Goal: Transaction & Acquisition: Purchase product/service

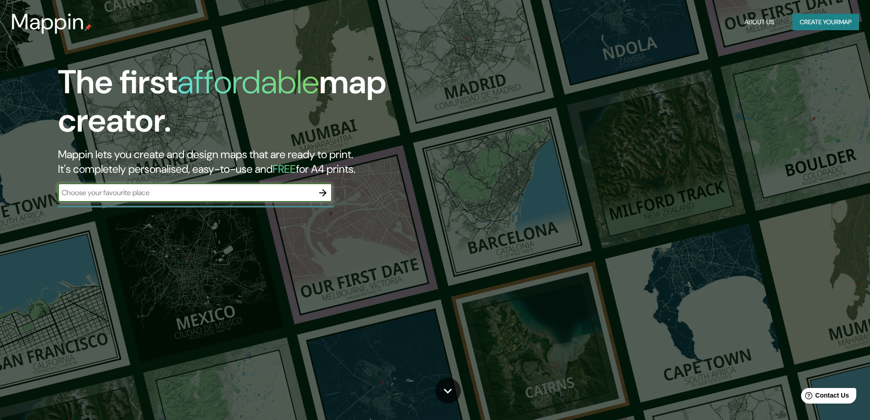
click at [289, 190] on input "text" at bounding box center [186, 192] width 256 height 11
click at [321, 192] on icon "button" at bounding box center [322, 192] width 7 height 7
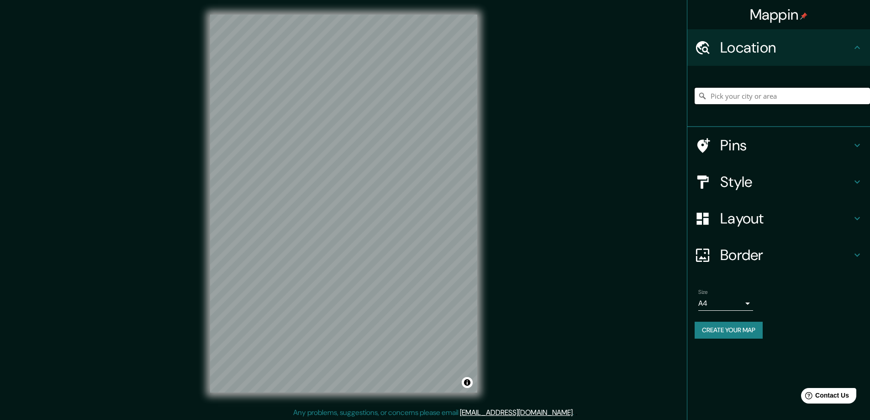
click at [738, 98] on input "Pick your city or area" at bounding box center [781, 96] width 175 height 16
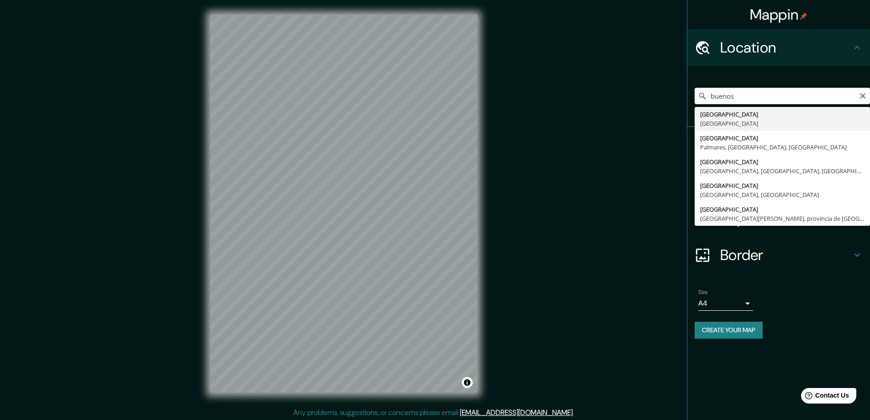
type input "[GEOGRAPHIC_DATA], [GEOGRAPHIC_DATA]"
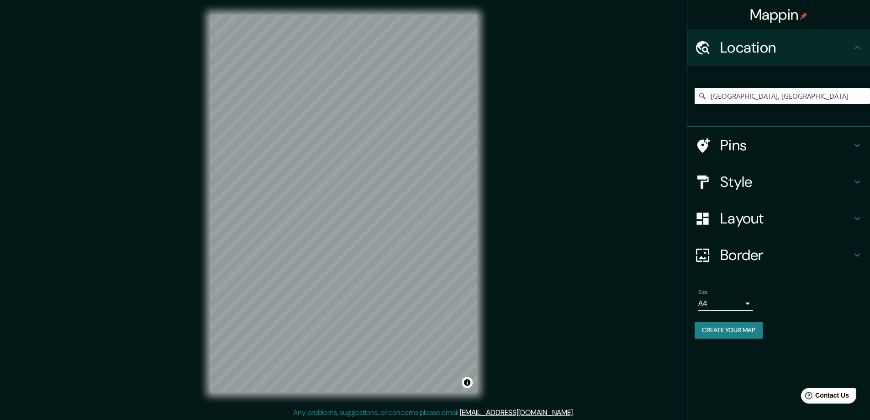
click at [765, 181] on h4 "Style" at bounding box center [785, 182] width 131 height 18
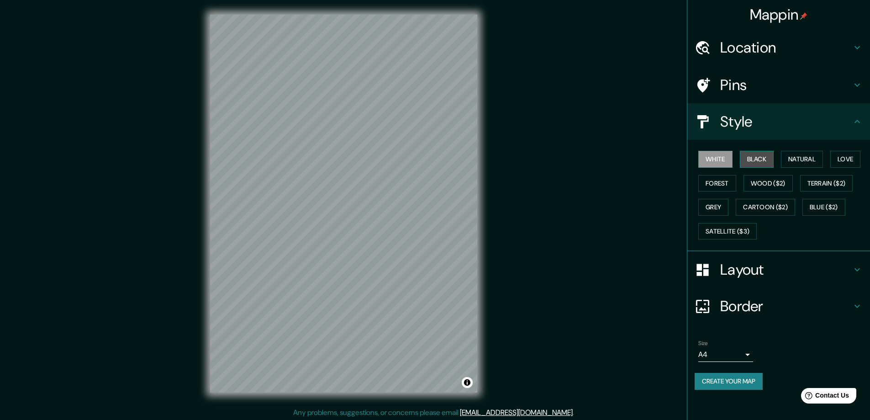
click at [758, 160] on button "Black" at bounding box center [757, 159] width 34 height 17
click at [796, 160] on button "Natural" at bounding box center [802, 159] width 42 height 17
click at [841, 158] on button "Love" at bounding box center [845, 159] width 30 height 17
click at [720, 186] on button "Forest" at bounding box center [717, 183] width 38 height 17
click at [760, 184] on button "Wood ($2)" at bounding box center [767, 183] width 49 height 17
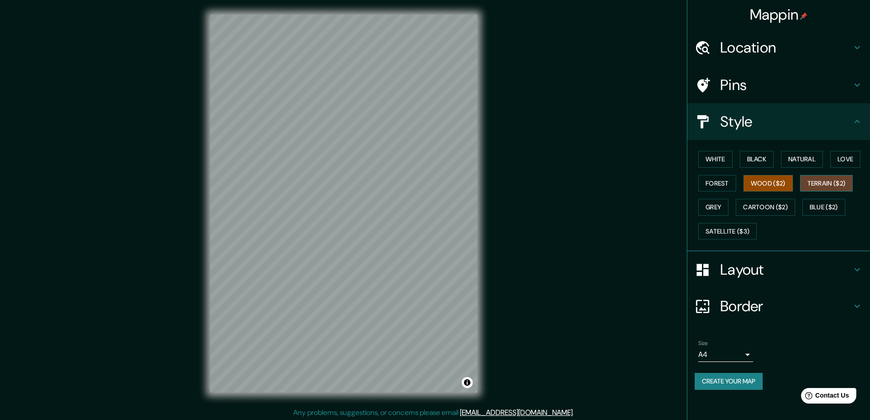
click at [817, 183] on button "Terrain ($2)" at bounding box center [826, 183] width 53 height 17
click at [716, 207] on button "Grey" at bounding box center [713, 207] width 30 height 17
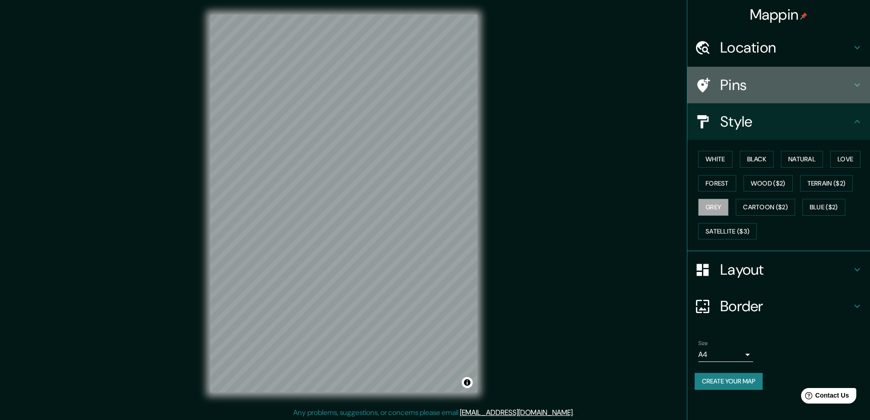
click at [774, 84] on h4 "Pins" at bounding box center [785, 85] width 131 height 18
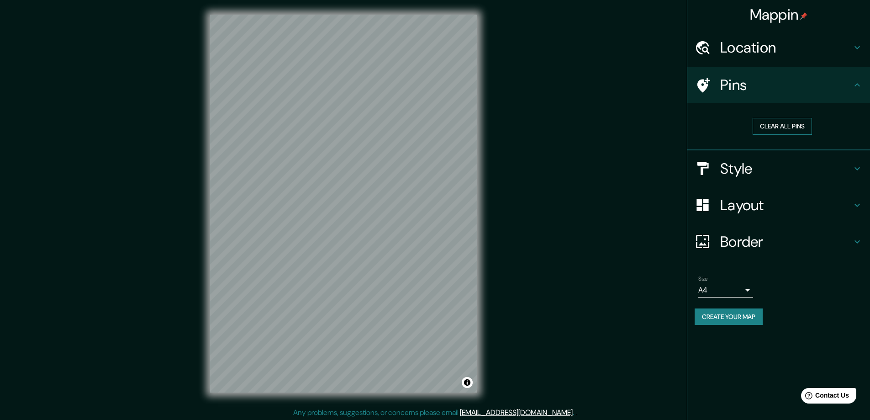
click at [776, 130] on button "Clear all pins" at bounding box center [781, 126] width 59 height 17
click at [781, 124] on button "Clear all pins" at bounding box center [781, 126] width 59 height 17
click at [778, 206] on h4 "Layout" at bounding box center [785, 205] width 131 height 18
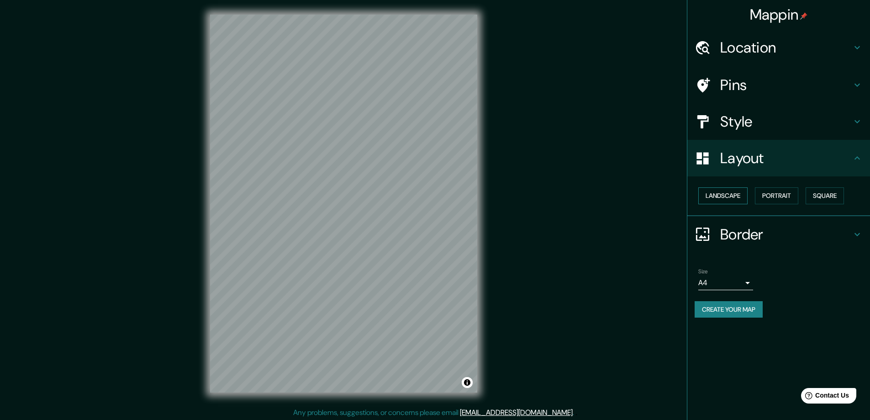
click at [735, 190] on button "Landscape" at bounding box center [722, 195] width 49 height 17
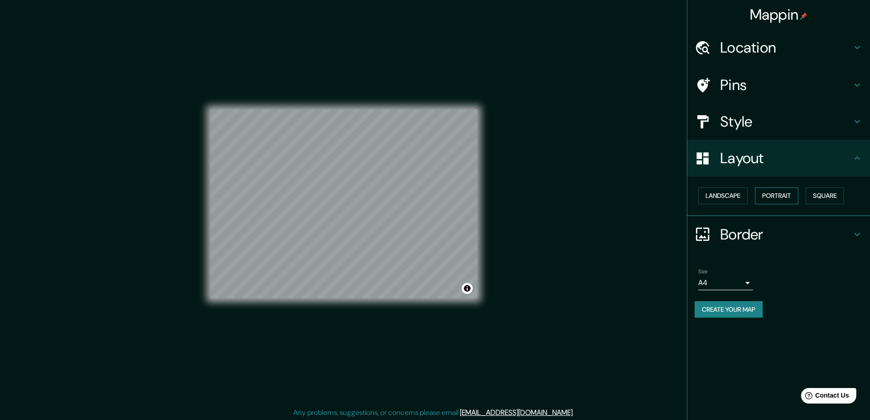
click at [781, 200] on button "Portrait" at bounding box center [776, 195] width 43 height 17
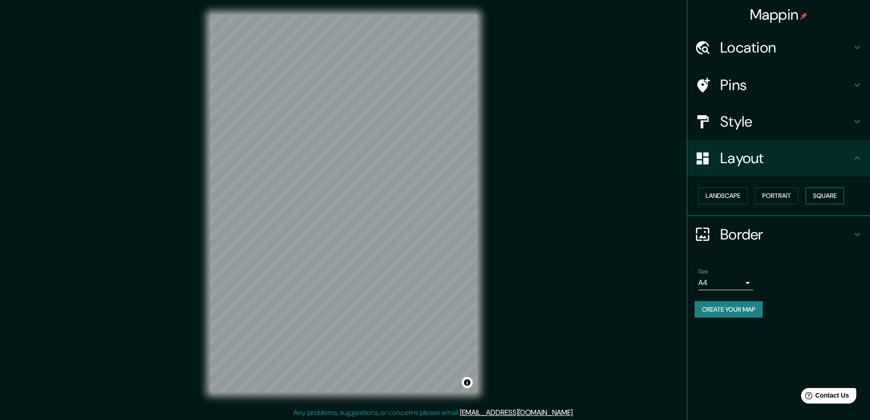
click at [831, 195] on button "Square" at bounding box center [824, 195] width 38 height 17
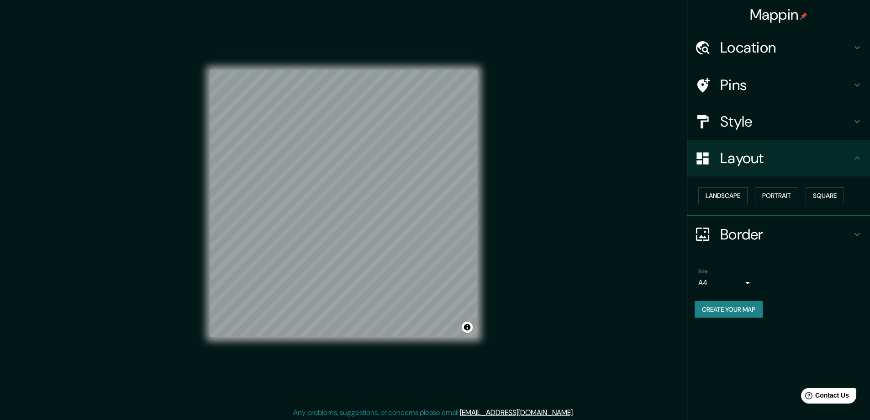
drag, startPoint x: 721, startPoint y: 196, endPoint x: 731, endPoint y: 214, distance: 20.4
click at [721, 198] on button "Landscape" at bounding box center [722, 195] width 49 height 17
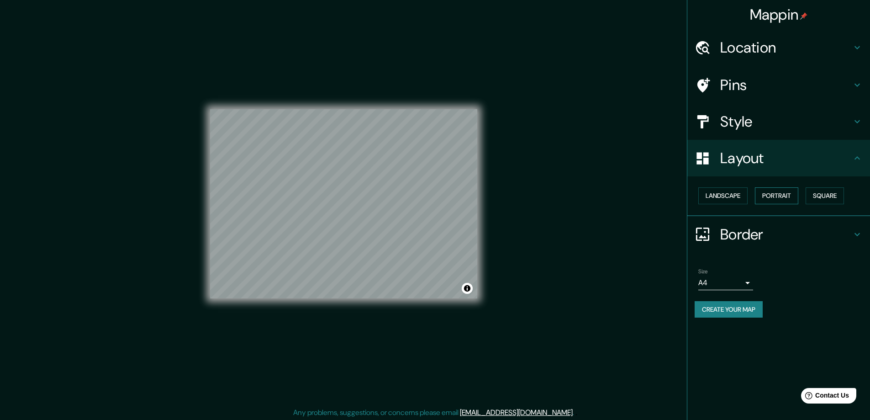
click at [779, 194] on button "Portrait" at bounding box center [776, 195] width 43 height 17
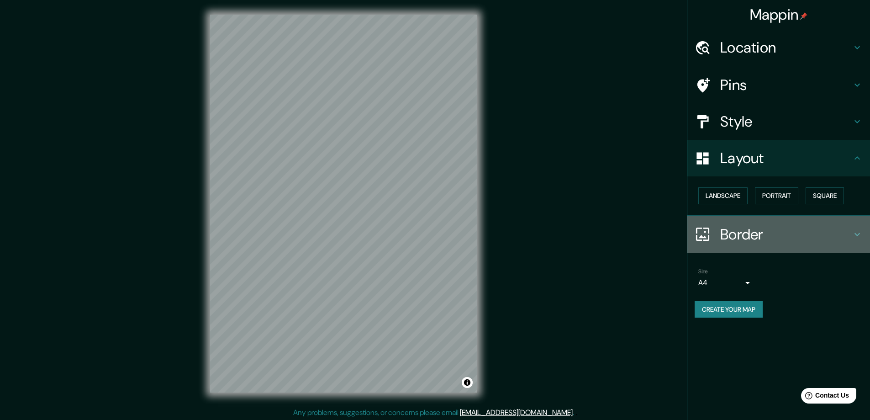
click at [760, 235] on h4 "Border" at bounding box center [785, 234] width 131 height 18
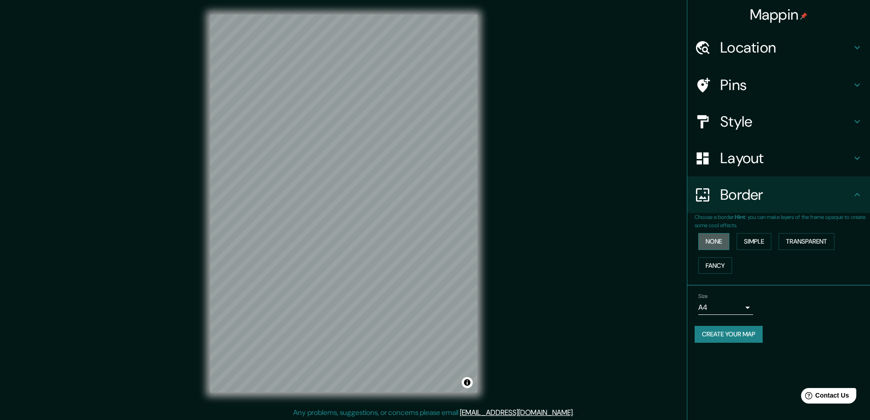
click at [718, 243] on button "None" at bounding box center [713, 241] width 31 height 17
drag, startPoint x: 756, startPoint y: 239, endPoint x: 769, endPoint y: 273, distance: 36.7
click at [757, 239] on button "Simple" at bounding box center [753, 241] width 35 height 17
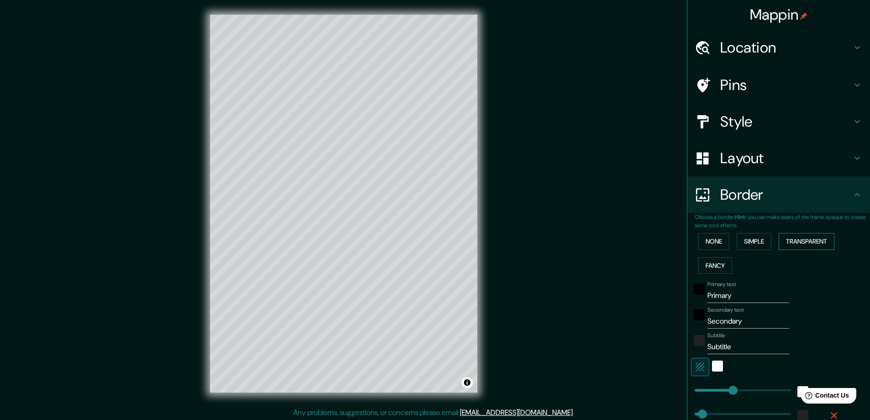
click at [799, 241] on button "Transparent" at bounding box center [806, 241] width 56 height 17
click at [702, 268] on button "Fancy" at bounding box center [715, 265] width 34 height 17
click at [712, 368] on div "white" at bounding box center [717, 365] width 11 height 11
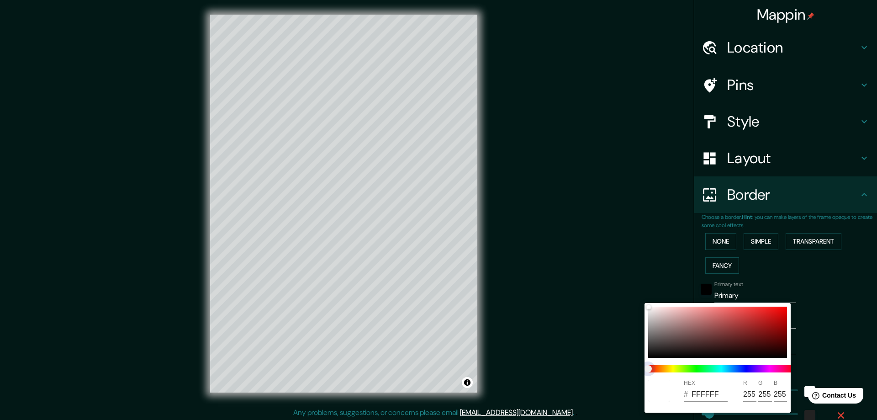
type input "47"
type input "23"
click at [709, 368] on span at bounding box center [721, 368] width 146 height 7
type input "47"
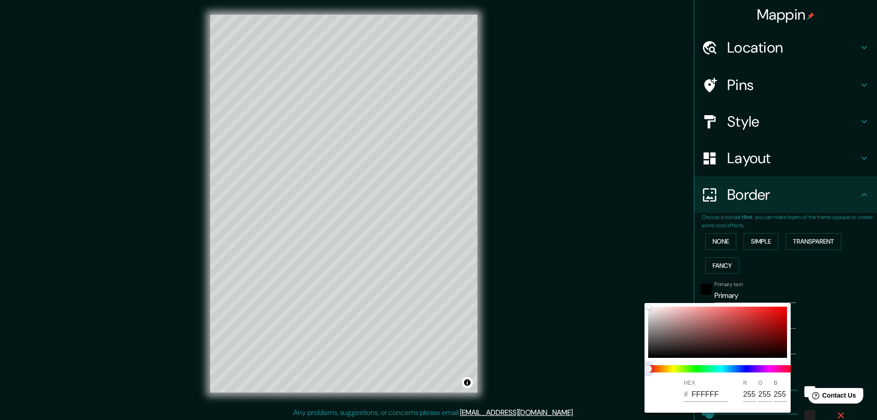
type input "47"
type input "23"
click at [703, 367] on span at bounding box center [721, 368] width 146 height 7
type input "47"
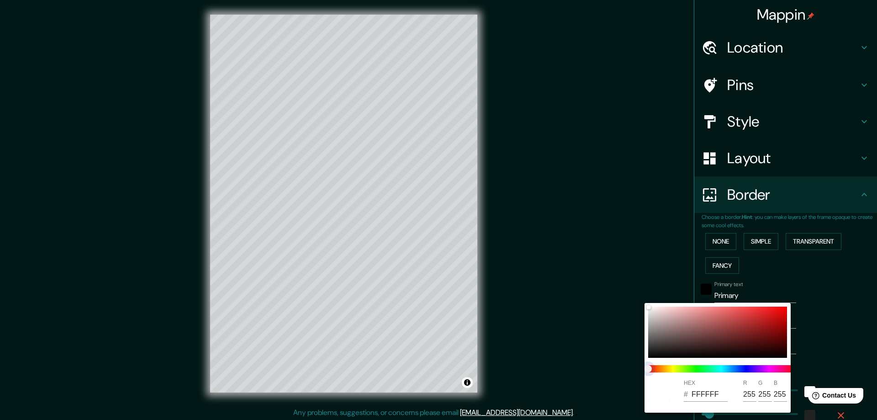
type input "23"
type input "47"
type input "23"
type input "47"
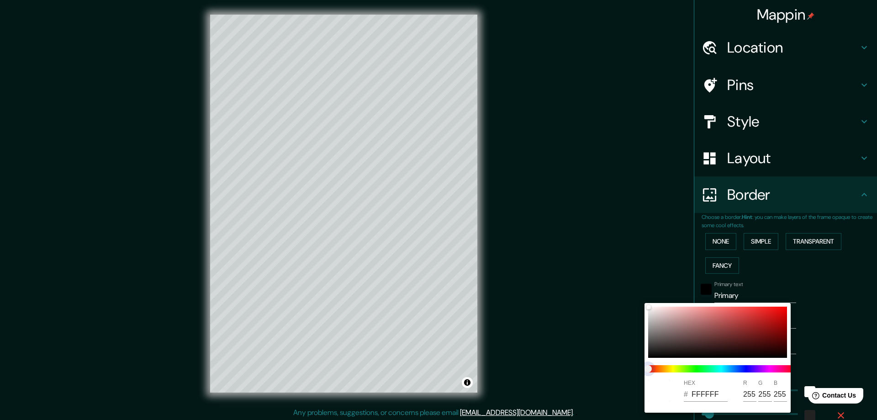
type input "47"
type input "23"
type input "47"
type input "23"
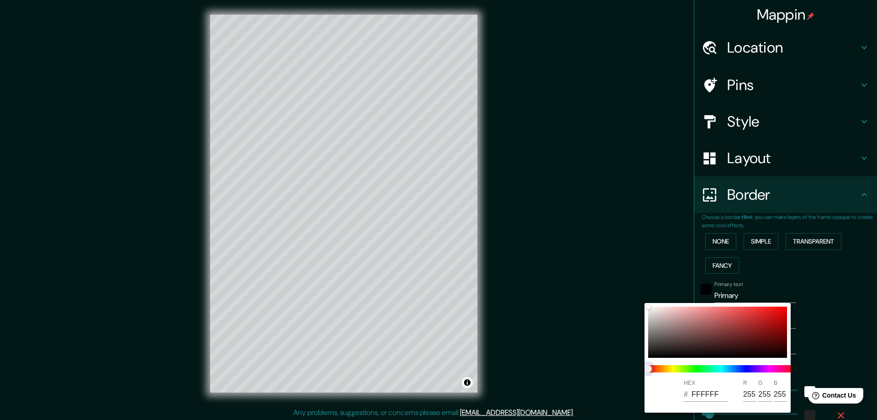
type input "47"
type input "23"
type input "47"
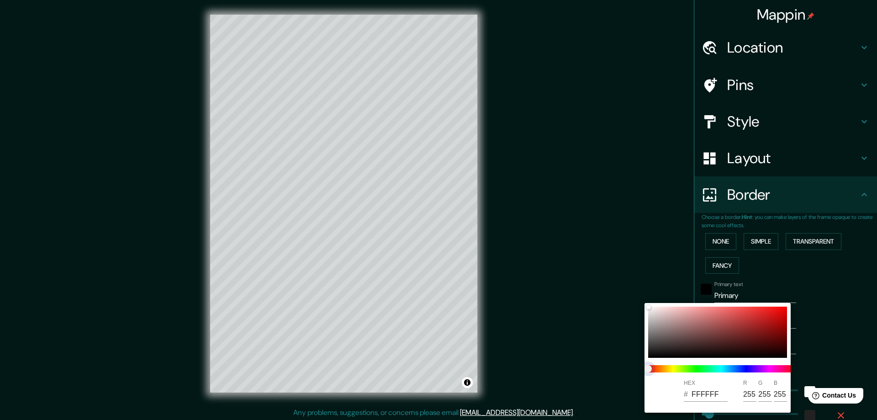
type input "23"
type input "47"
type input "23"
type input "47"
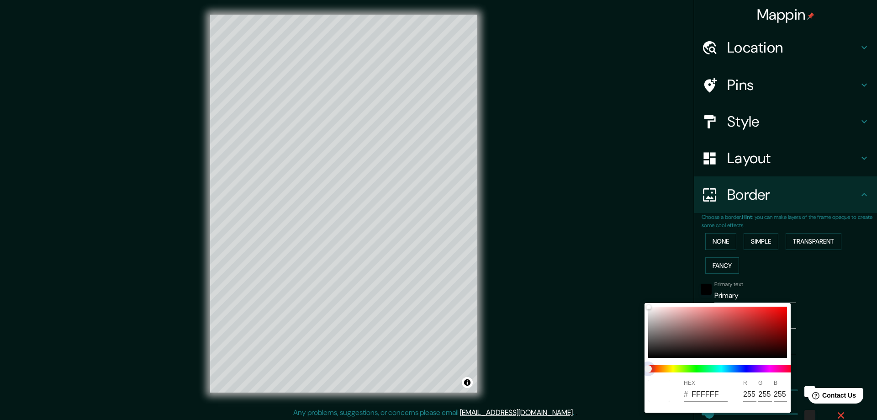
type input "47"
type input "23"
type input "47"
type input "23"
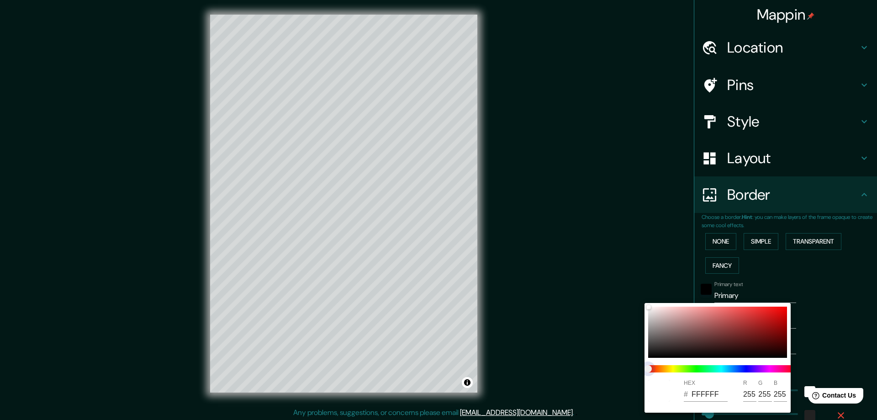
drag, startPoint x: 650, startPoint y: 370, endPoint x: 676, endPoint y: 368, distance: 26.5
click at [676, 368] on span at bounding box center [721, 368] width 146 height 7
type input "47"
type input "23"
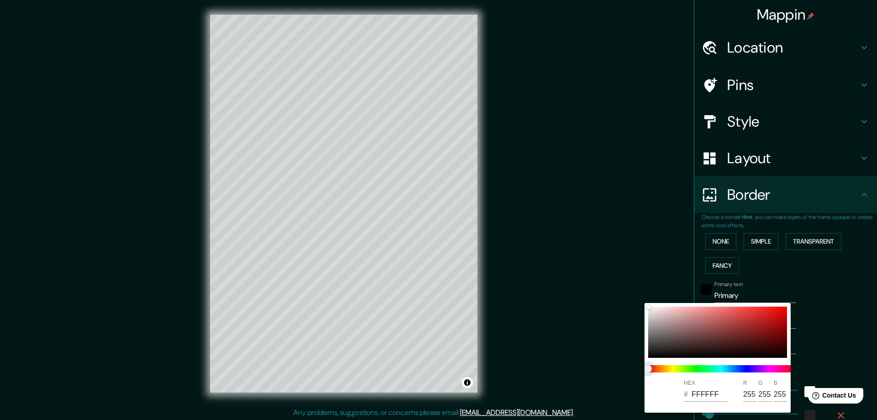
click at [722, 369] on span at bounding box center [721, 368] width 146 height 7
drag, startPoint x: 757, startPoint y: 324, endPoint x: 751, endPoint y: 328, distance: 7.2
click at [755, 325] on div at bounding box center [717, 331] width 139 height 51
type input "47"
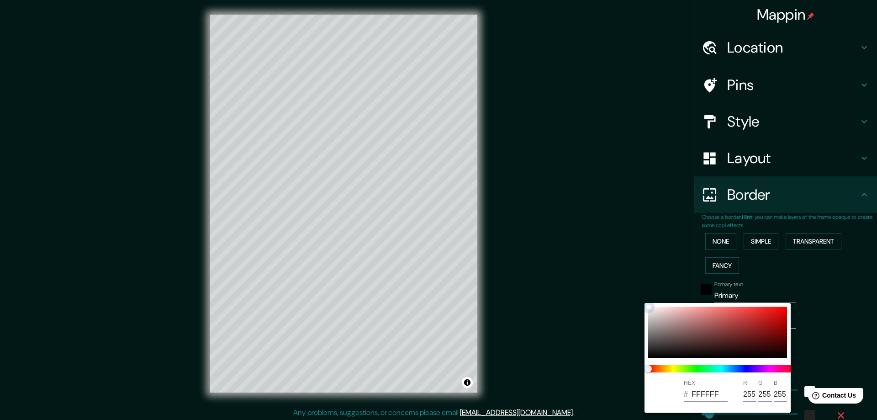
type input "23"
type input "A12424"
type input "161"
type input "36"
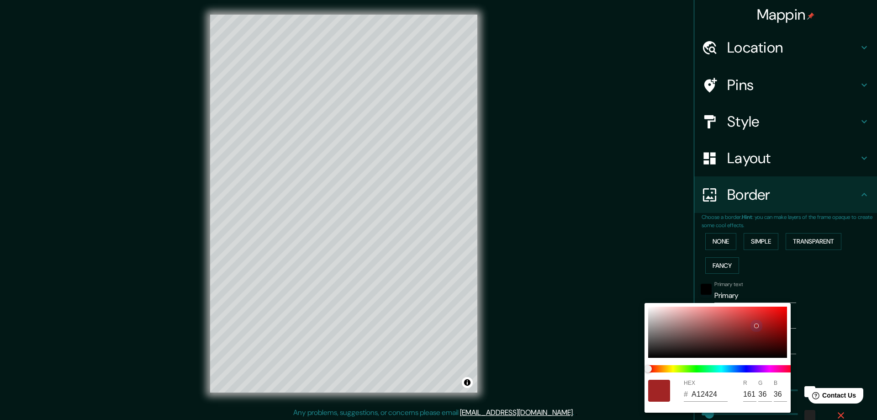
click at [734, 333] on div at bounding box center [717, 331] width 139 height 51
type input "47"
type input "23"
type input "7A2E2E"
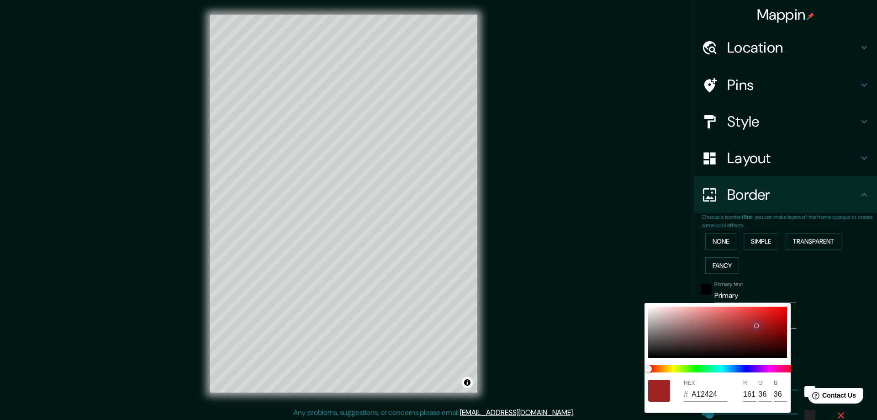
type input "122"
type input "46"
type input "47"
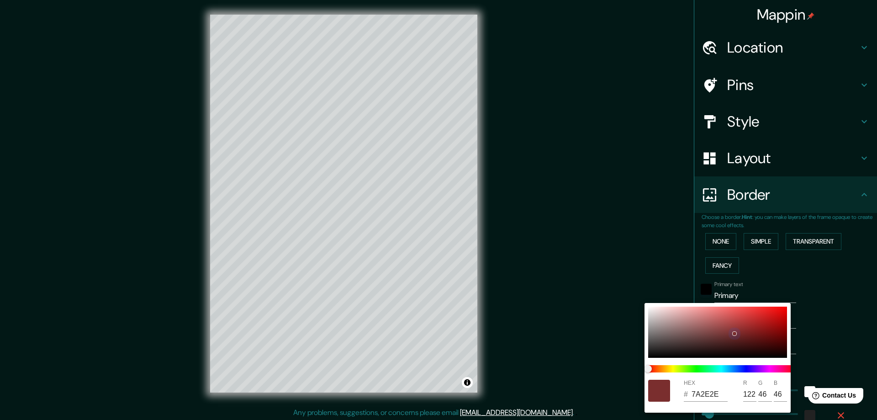
type input "23"
type input "6C3030"
type input "108"
type input "48"
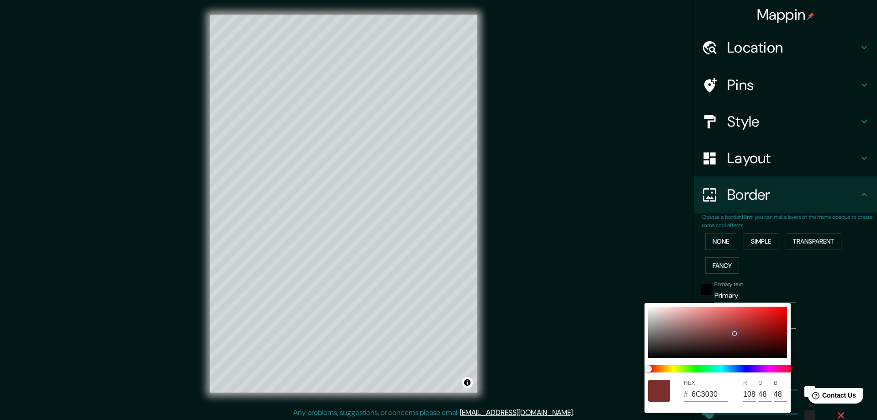
type input "47"
type input "23"
type input "6C3232"
type input "50"
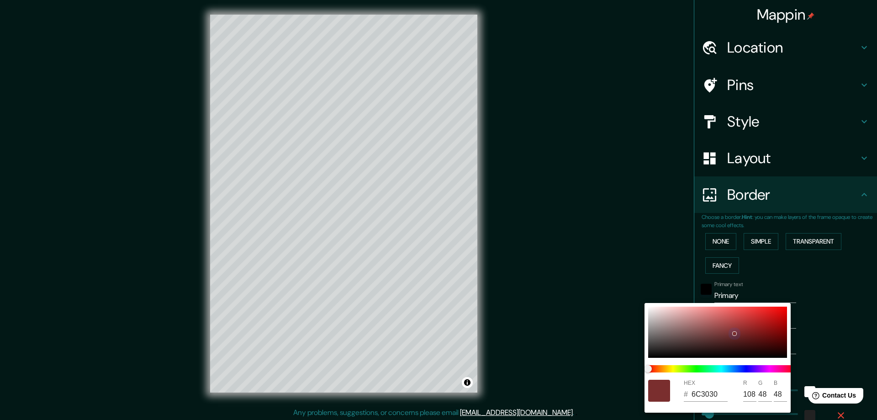
type input "50"
type input "47"
type input "23"
type input "6A3535"
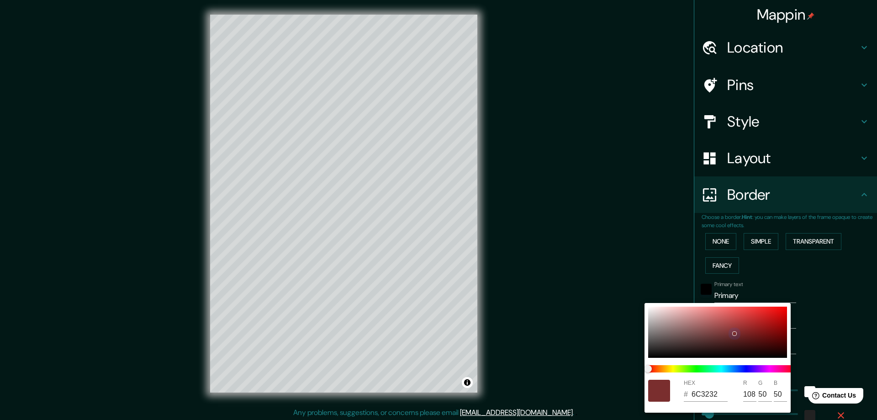
type input "106"
type input "53"
type input "47"
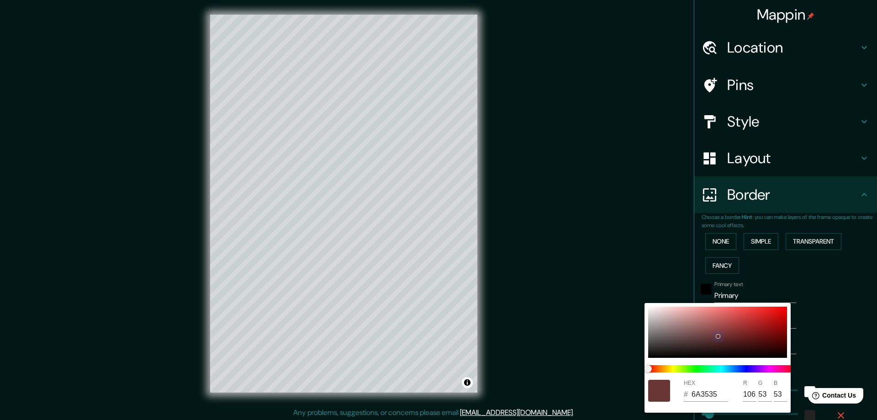
type input "23"
type input "6E3939"
type input "110"
type input "57"
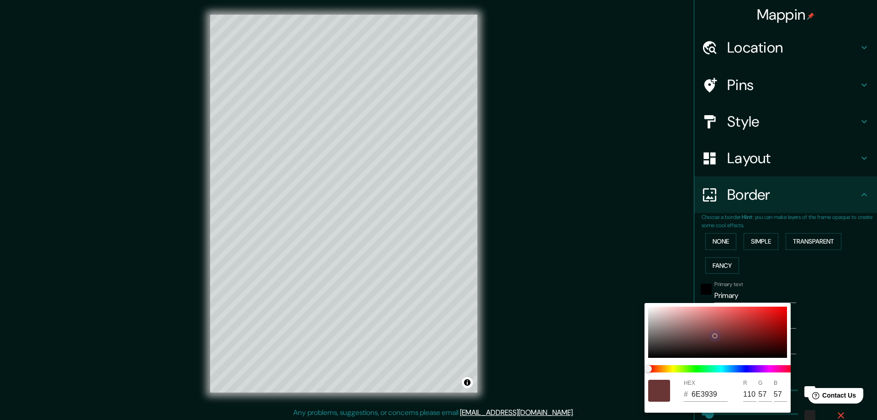
type input "47"
type input "23"
type input "8A5454"
type input "138"
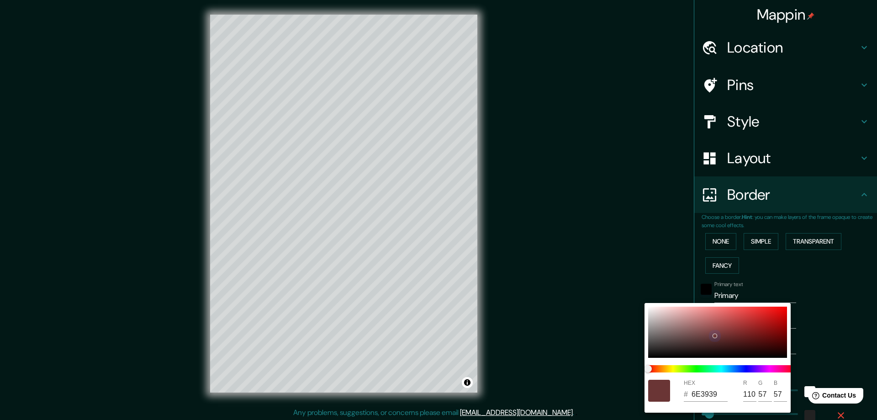
type input "84"
type input "47"
type input "23"
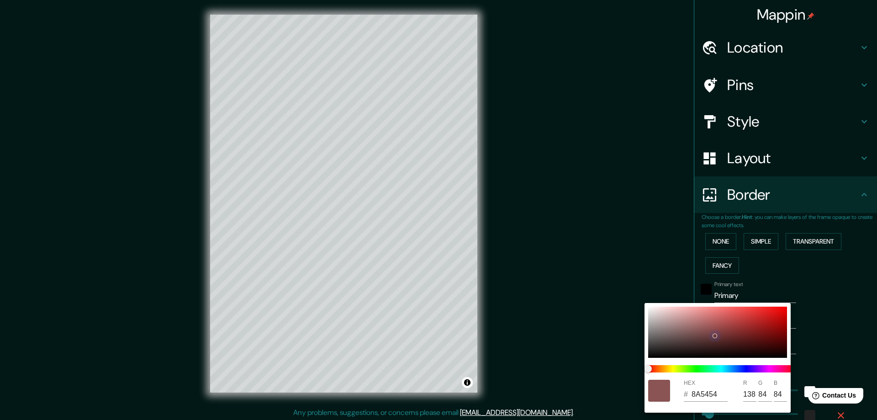
type input "8E5858"
type input "142"
type input "88"
drag, startPoint x: 717, startPoint y: 336, endPoint x: 701, endPoint y: 329, distance: 17.6
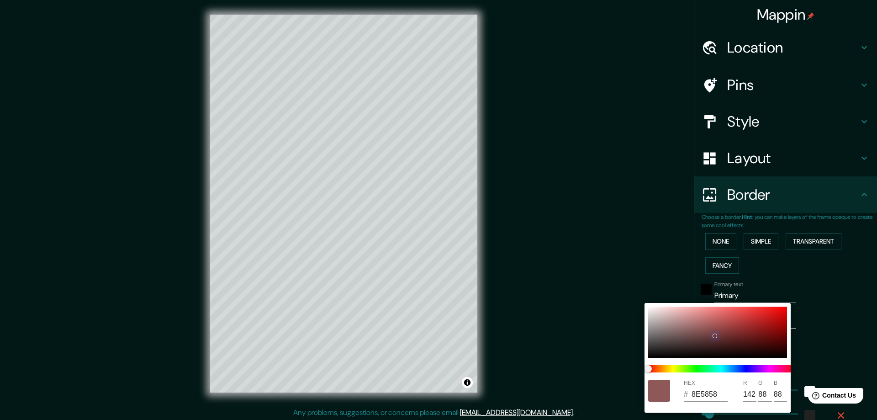
click at [701, 329] on div at bounding box center [717, 331] width 139 height 51
type input "47"
type input "23"
drag, startPoint x: 685, startPoint y: 326, endPoint x: 700, endPoint y: 359, distance: 36.6
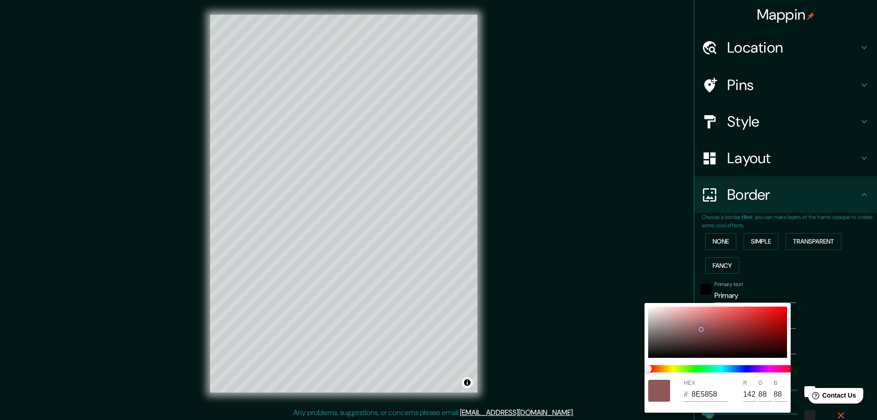
click at [684, 326] on div at bounding box center [717, 331] width 139 height 51
type input "47"
type input "23"
type input "9C7373"
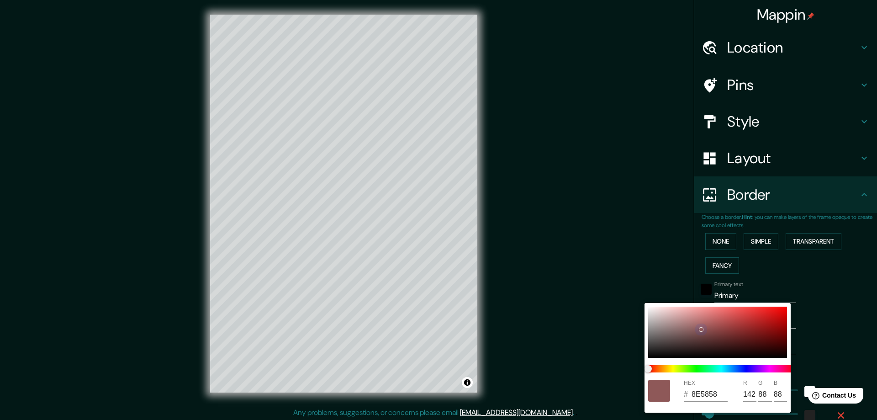
type input "156"
type input "115"
type input "47"
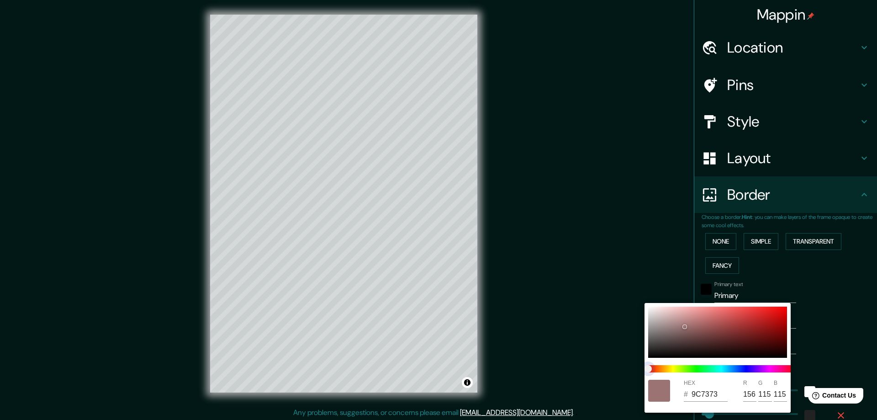
type input "23"
type input "939C73"
type input "147"
type input "156"
type input "47"
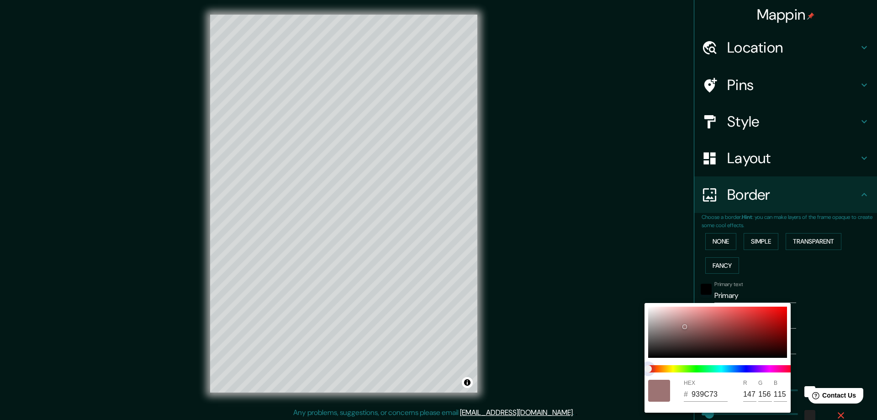
type input "47"
type input "23"
type input "919C73"
type input "145"
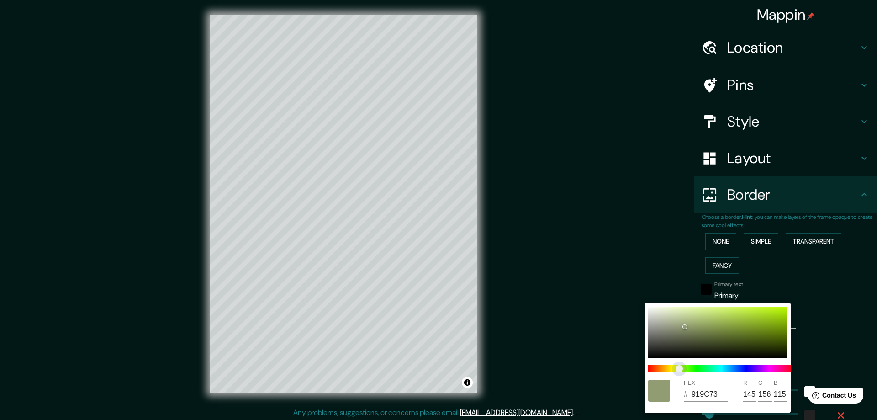
type input "47"
type input "23"
type input "8F9C73"
type input "143"
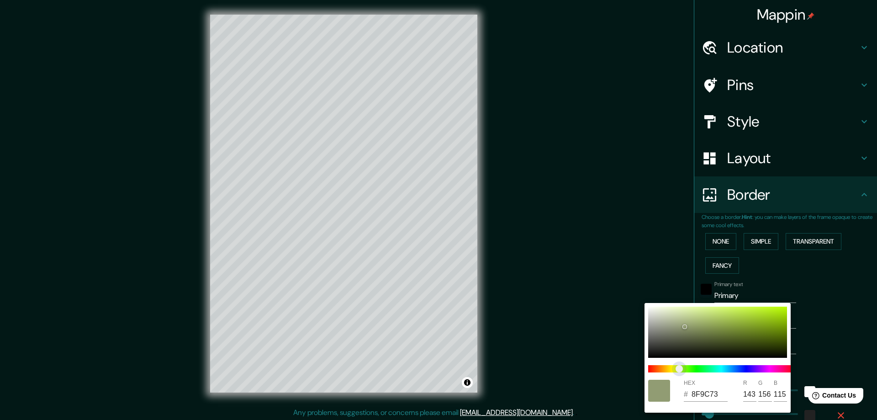
type input "47"
type input "23"
type input "8E9C73"
type input "142"
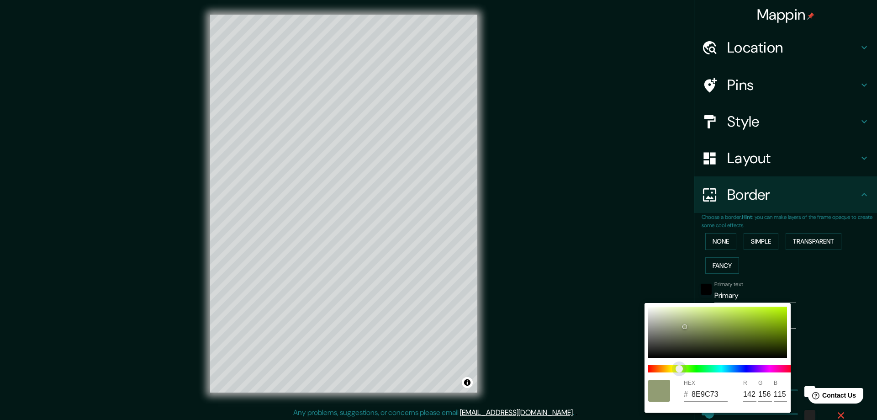
click at [681, 368] on span at bounding box center [721, 368] width 146 height 7
type input "47"
type input "23"
type input "8D9C73"
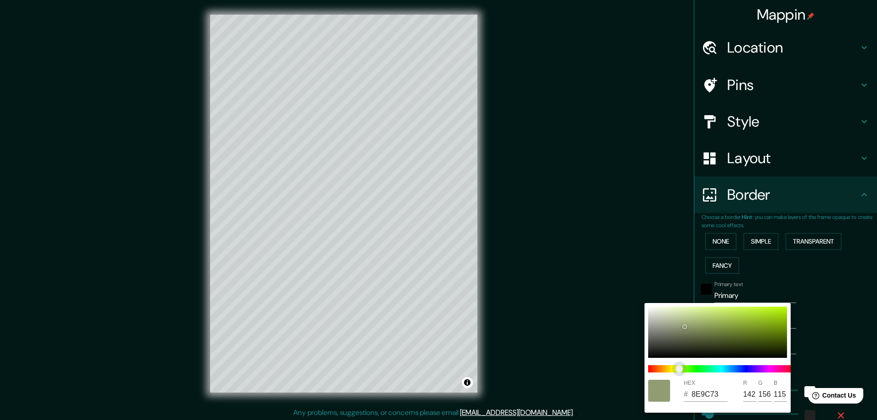
type input "141"
click at [713, 365] on span at bounding box center [721, 368] width 146 height 7
type input "47"
type input "23"
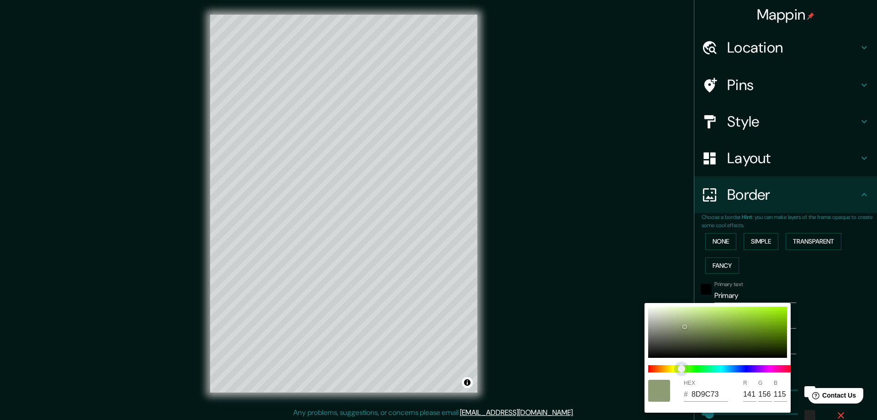
type input "739C8F"
type input "115"
type input "143"
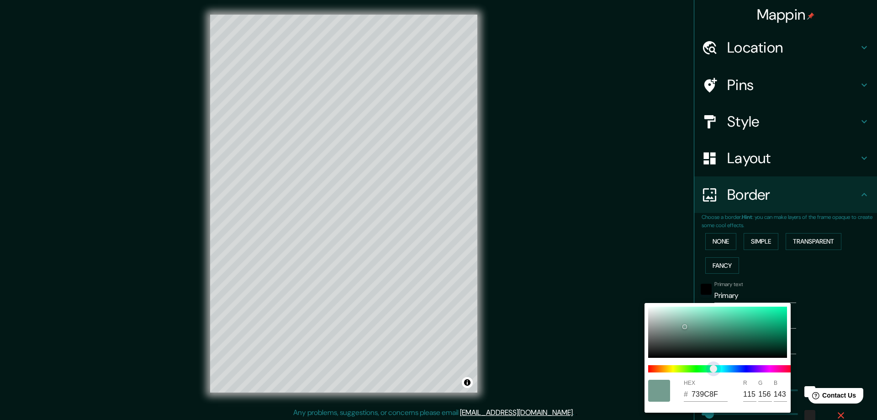
type input "47"
type input "23"
type input "739C95"
type input "149"
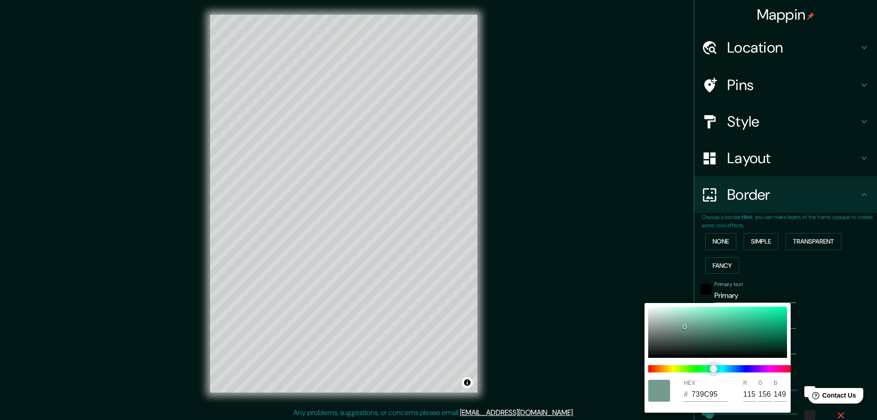
click at [717, 367] on span "color slider" at bounding box center [712, 368] width 7 height 7
click at [737, 329] on div at bounding box center [717, 331] width 139 height 51
type input "47"
type input "23"
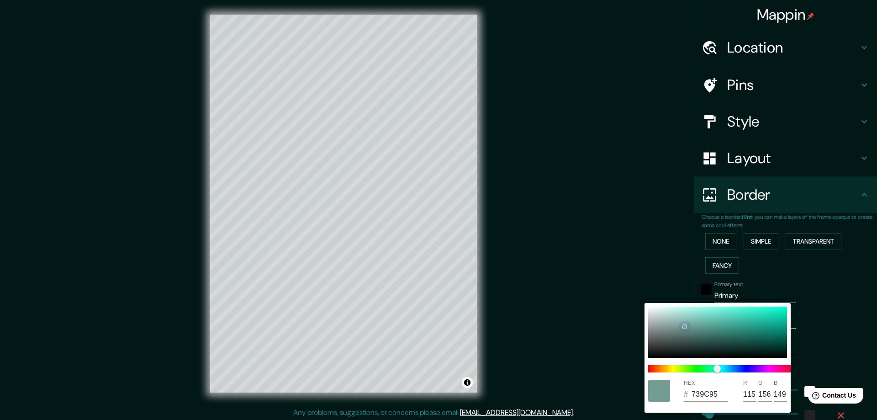
type input "318C7D"
type input "49"
type input "140"
type input "125"
click at [844, 322] on div at bounding box center [438, 210] width 877 height 420
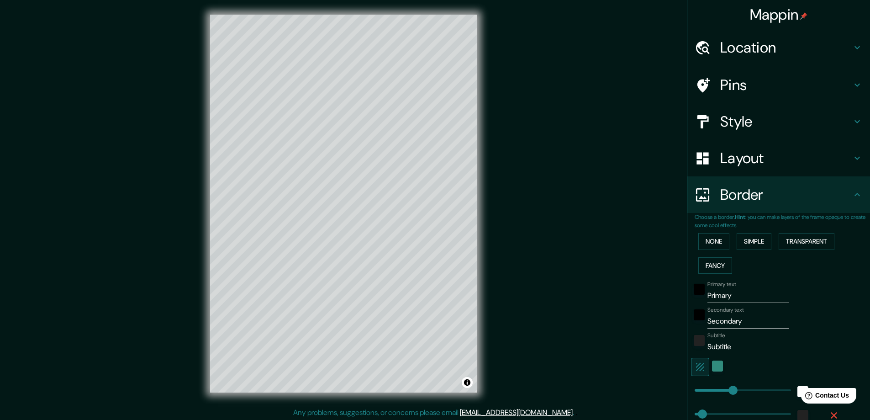
click at [699, 363] on button "button" at bounding box center [700, 366] width 18 height 18
type input "47"
type input "23"
drag, startPoint x: 750, startPoint y: 332, endPoint x: 751, endPoint y: 310, distance: 21.5
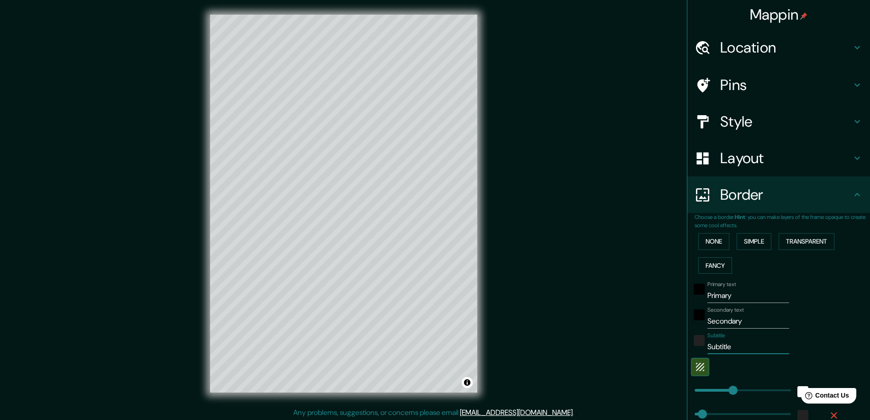
click at [751, 310] on div "Primary text Primary Secondary text Secondary Subtitle Subtitle Add frame layer" at bounding box center [767, 384] width 146 height 214
type input "383"
drag, startPoint x: 728, startPoint y: 388, endPoint x: 750, endPoint y: 389, distance: 21.9
type input "47"
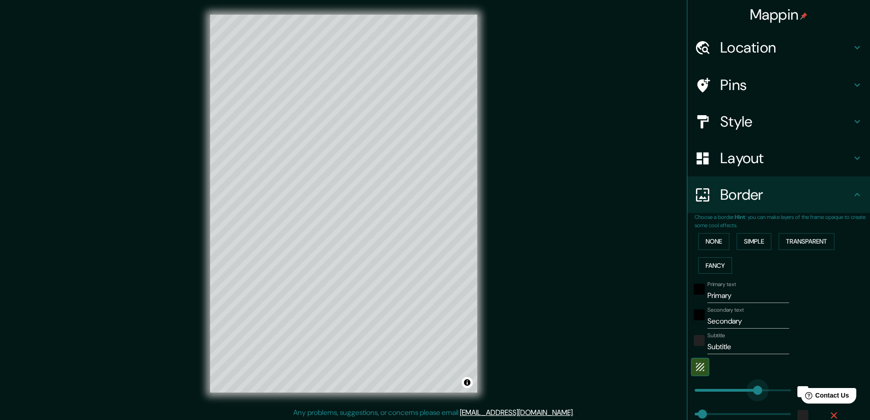
type input "23"
type input "258"
drag, startPoint x: 698, startPoint y: 410, endPoint x: 730, endPoint y: 410, distance: 32.4
type input "47"
type input "23"
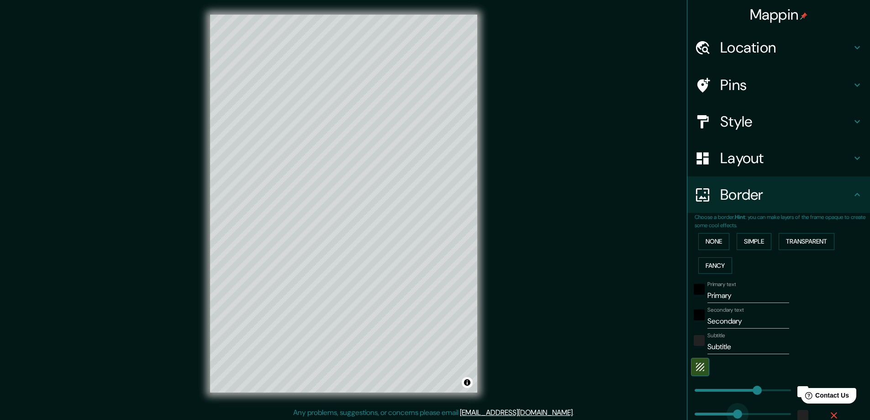
type input "358"
drag, startPoint x: 730, startPoint y: 410, endPoint x: 746, endPoint y: 410, distance: 16.4
type input "47"
type input "23"
type input "131"
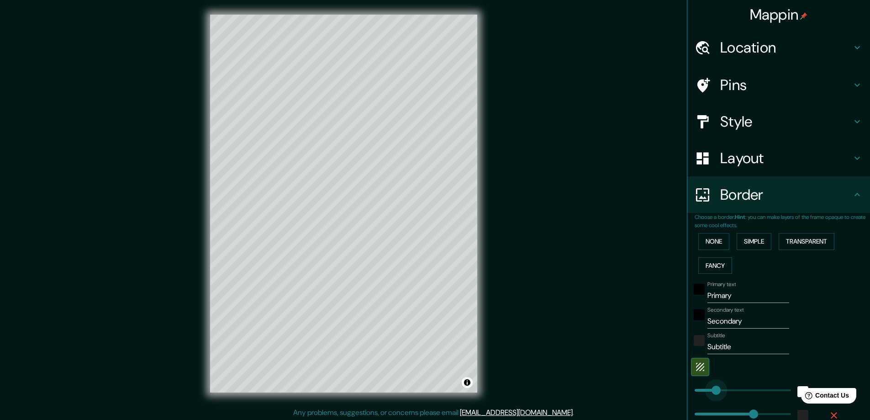
drag, startPoint x: 749, startPoint y: 390, endPoint x: 709, endPoint y: 397, distance: 40.4
type input "47"
type input "23"
type input "192"
drag, startPoint x: 748, startPoint y: 408, endPoint x: 714, endPoint y: 411, distance: 34.8
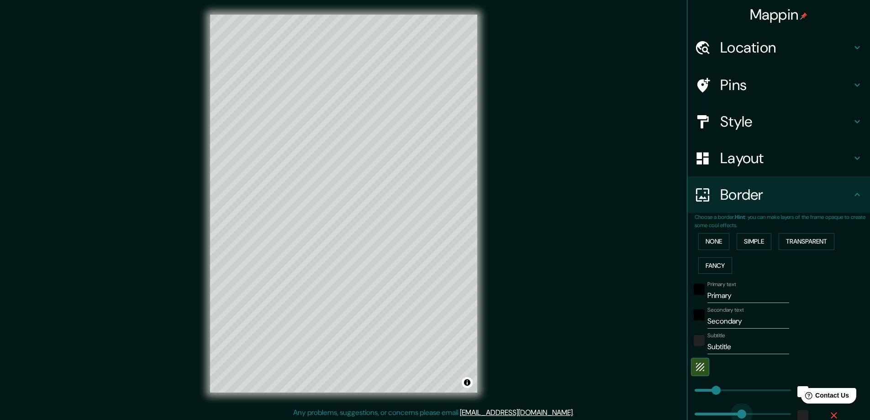
type input "47"
type input "23"
type input "278"
drag, startPoint x: 708, startPoint y: 389, endPoint x: 734, endPoint y: 389, distance: 26.5
type input "47"
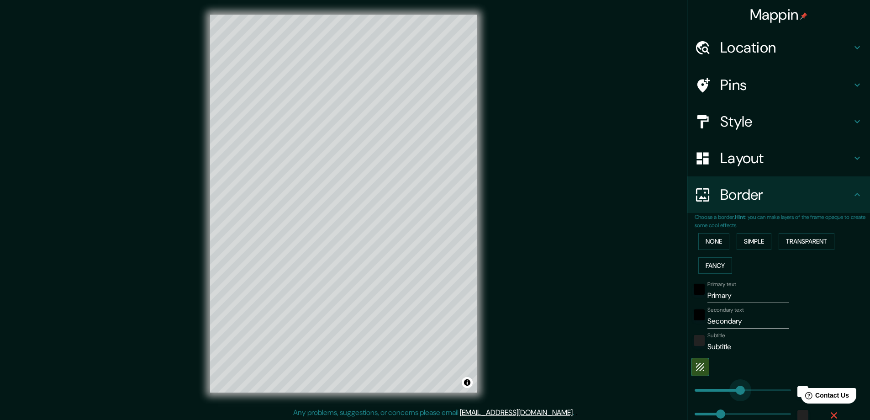
type input "23"
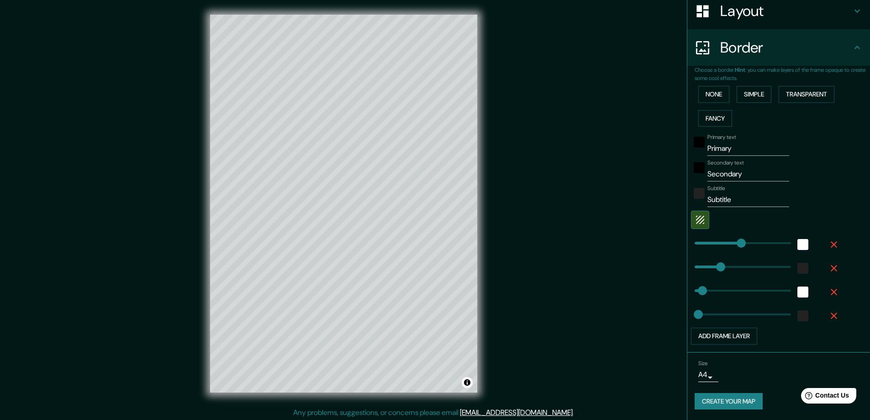
scroll to position [147, 0]
click at [709, 100] on button "None" at bounding box center [713, 93] width 31 height 17
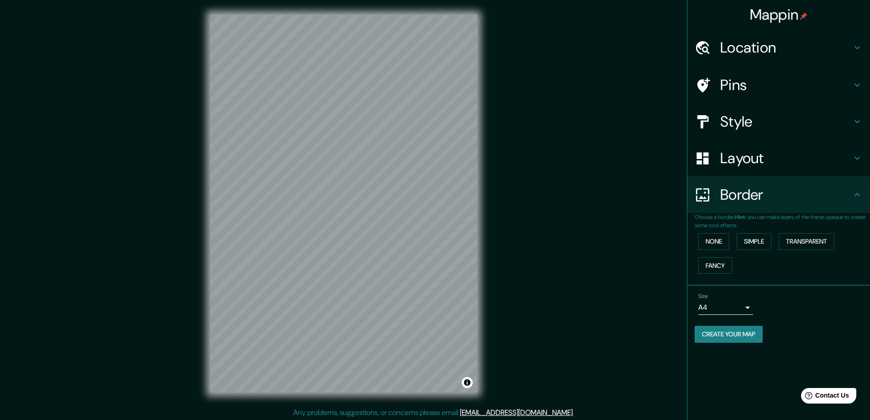
click at [764, 50] on h4 "Location" at bounding box center [785, 47] width 131 height 18
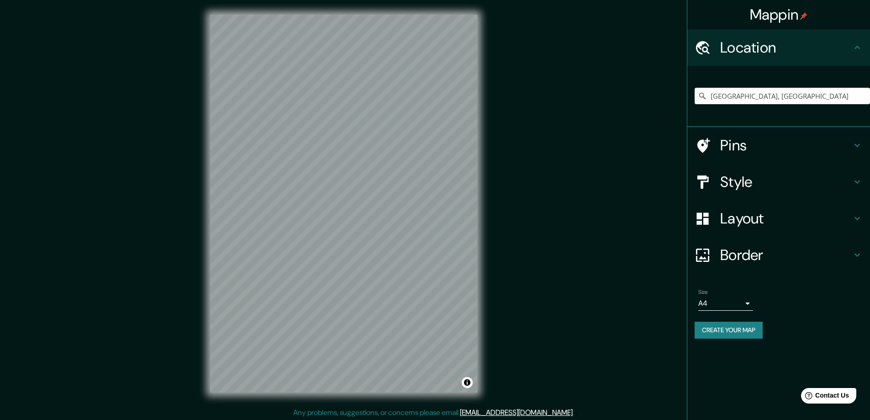
click at [769, 179] on h4 "Style" at bounding box center [785, 182] width 131 height 18
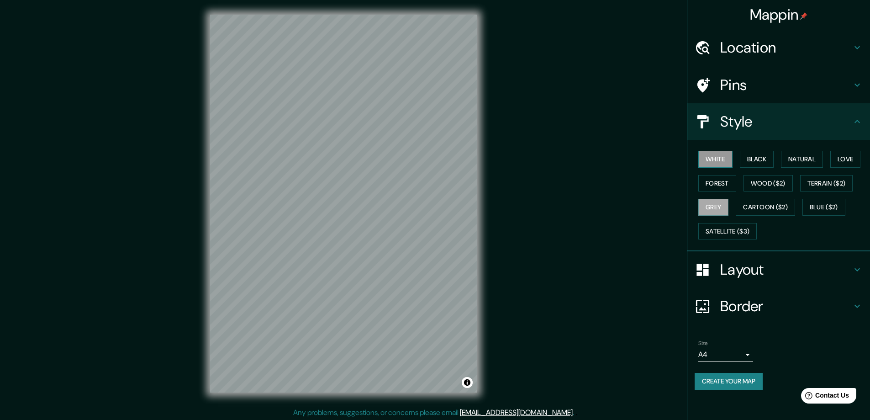
click at [722, 164] on button "White" at bounding box center [715, 159] width 34 height 17
click at [774, 157] on button "Black" at bounding box center [757, 159] width 34 height 17
click at [804, 156] on button "Natural" at bounding box center [802, 159] width 42 height 17
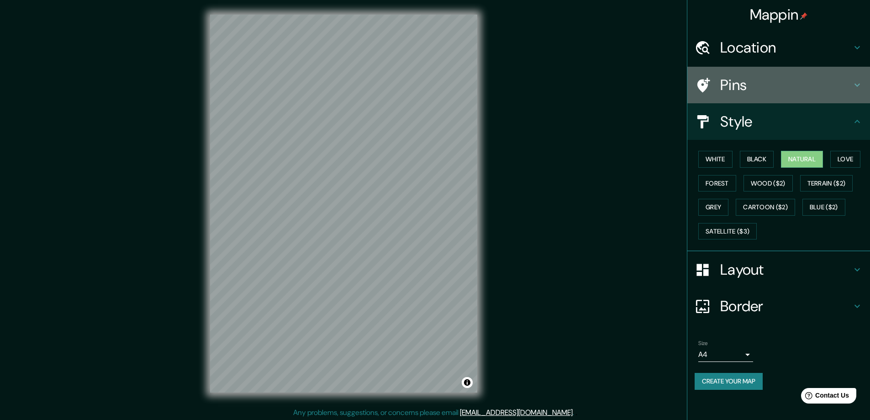
click at [774, 86] on h4 "Pins" at bounding box center [785, 85] width 131 height 18
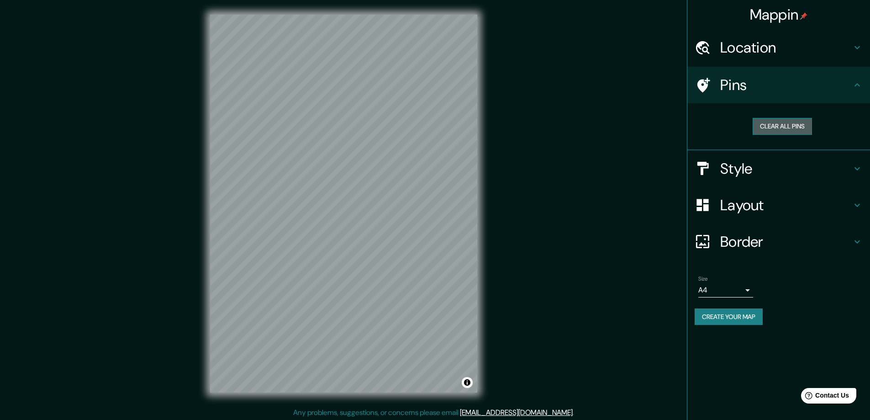
click at [787, 130] on button "Clear all pins" at bounding box center [781, 126] width 59 height 17
click at [797, 121] on button "Clear all pins" at bounding box center [781, 126] width 59 height 17
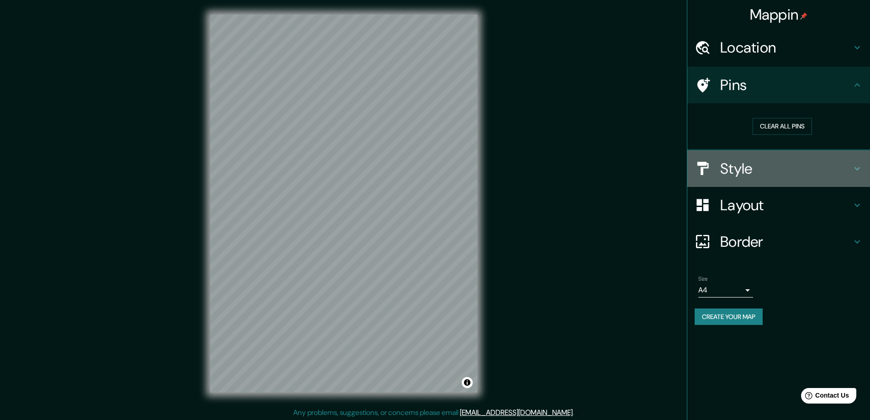
click at [837, 168] on h4 "Style" at bounding box center [785, 168] width 131 height 18
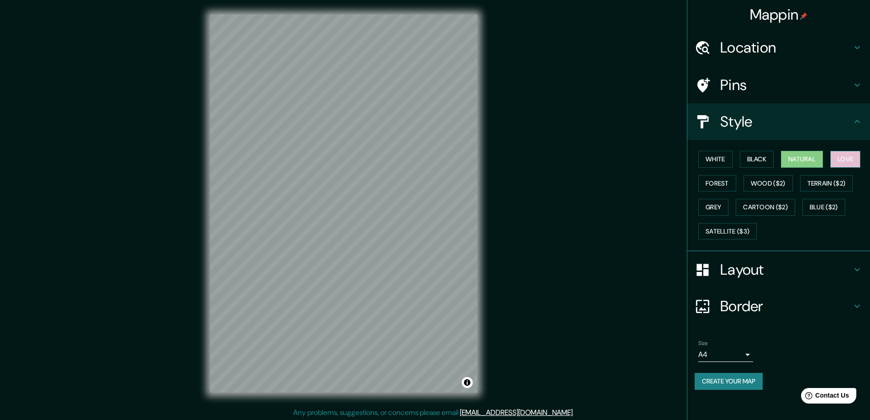
click at [846, 158] on button "Love" at bounding box center [845, 159] width 30 height 17
click at [729, 184] on button "Forest" at bounding box center [717, 183] width 38 height 17
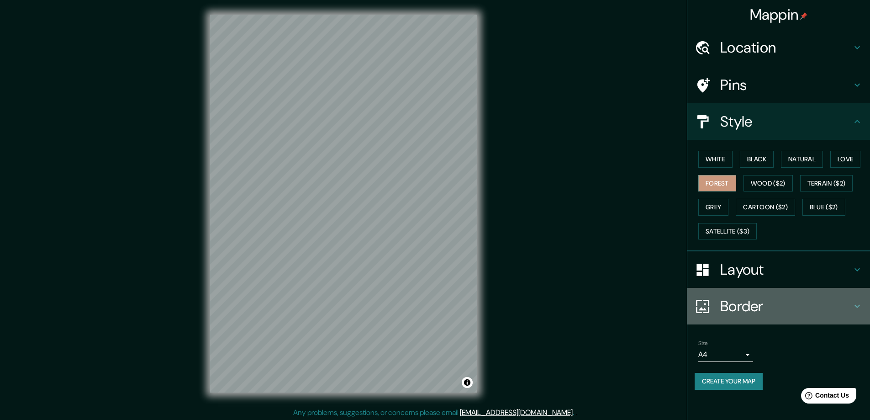
click at [742, 299] on h4 "Border" at bounding box center [785, 306] width 131 height 18
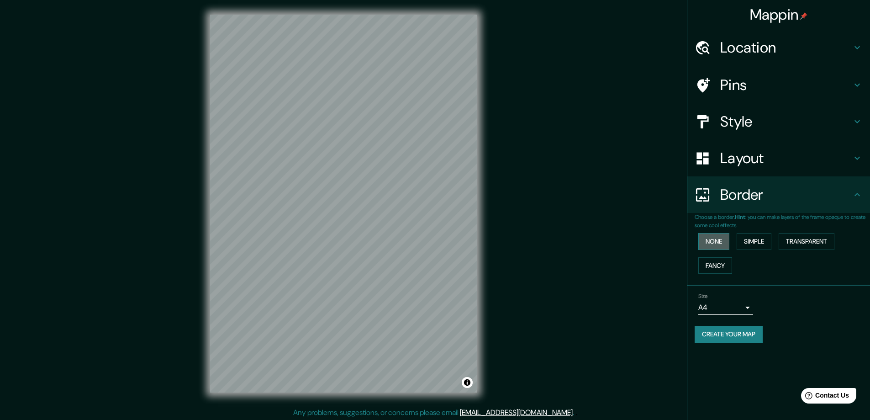
click at [714, 241] on button "None" at bounding box center [713, 241] width 31 height 17
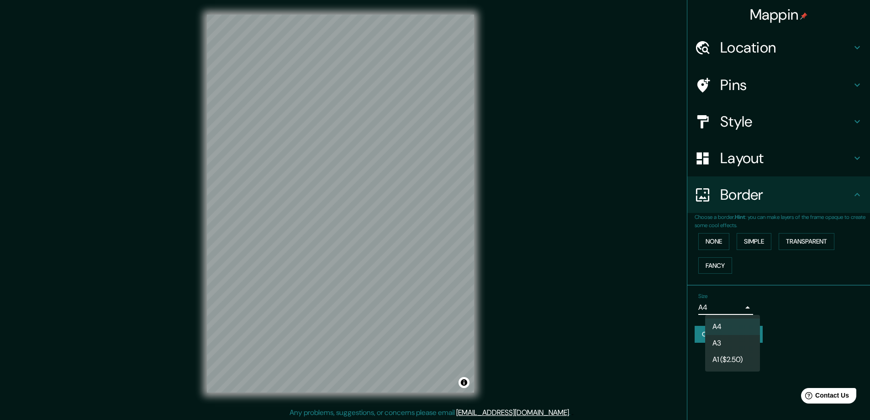
click at [746, 307] on body "Mappin Location Buenos Aires, Argentina Pins Style Layout Border Choose a borde…" at bounding box center [435, 210] width 870 height 420
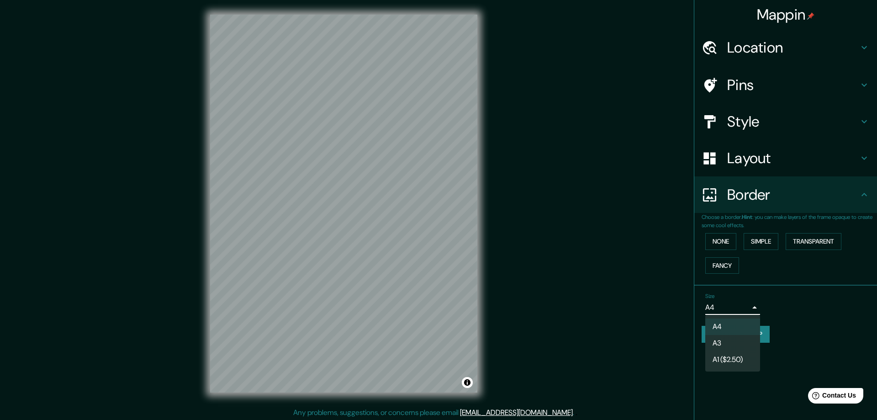
click at [750, 338] on li "A3" at bounding box center [732, 343] width 55 height 16
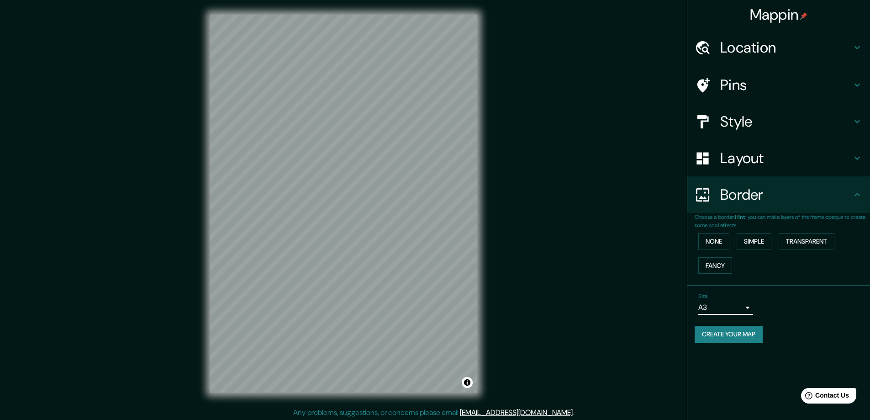
click at [757, 339] on button "Create your map" at bounding box center [728, 334] width 68 height 17
click at [748, 308] on body "Mappin Location Buenos Aires, Argentina Pins Style Layout Border Choose a borde…" at bounding box center [435, 210] width 870 height 420
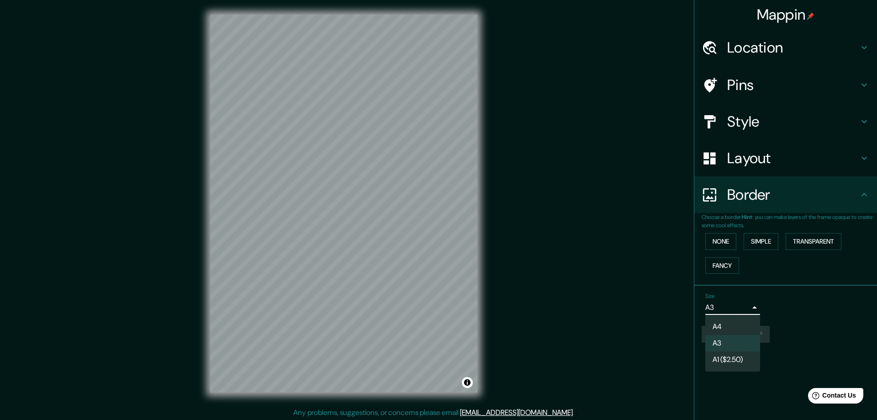
click at [780, 315] on div at bounding box center [438, 210] width 877 height 420
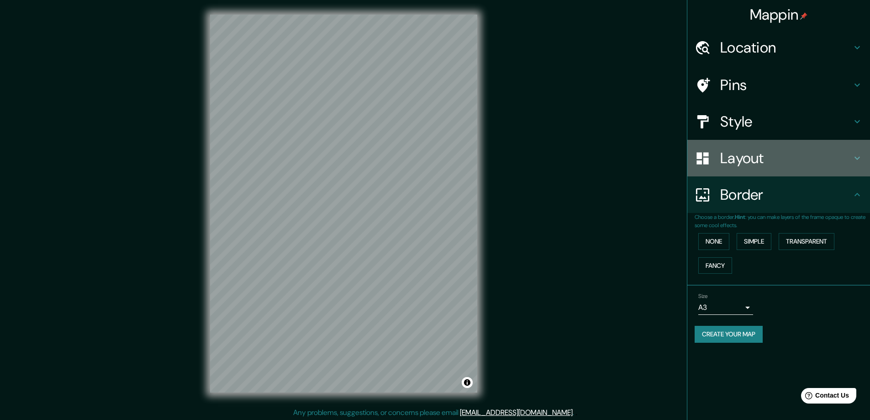
click at [745, 154] on h4 "Layout" at bounding box center [785, 158] width 131 height 18
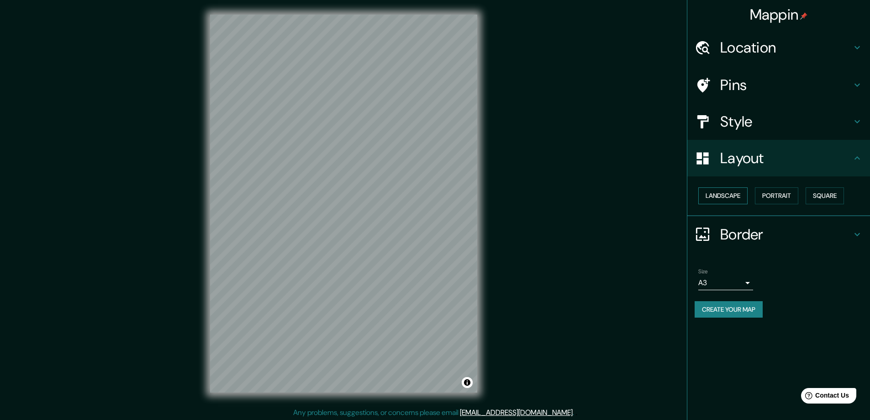
click at [735, 191] on button "Landscape" at bounding box center [722, 195] width 49 height 17
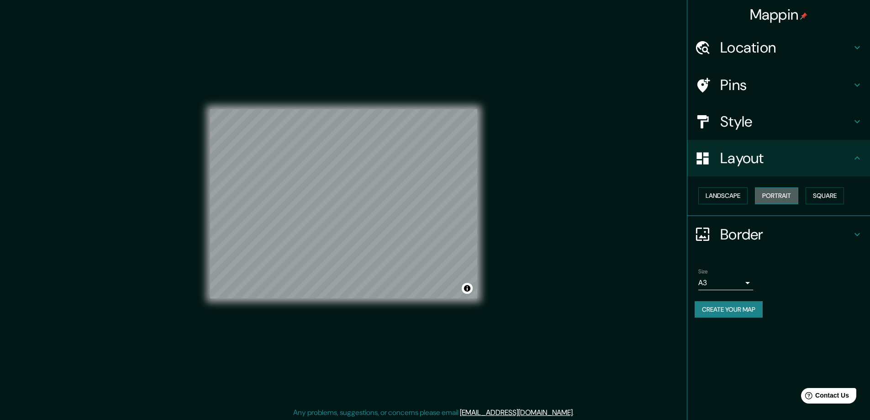
click at [789, 199] on button "Portrait" at bounding box center [776, 195] width 43 height 17
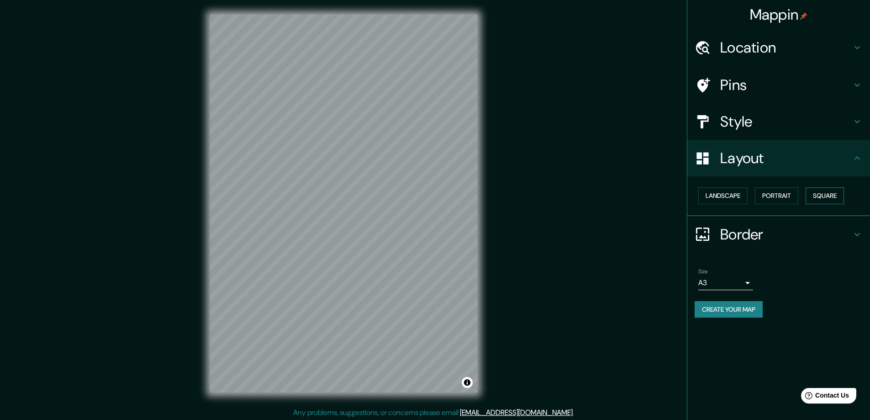
click at [820, 194] on button "Square" at bounding box center [824, 195] width 38 height 17
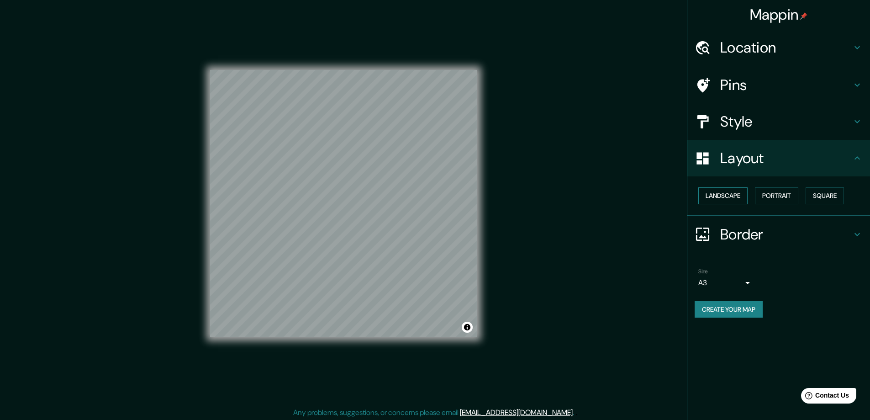
click at [741, 195] on button "Landscape" at bounding box center [722, 195] width 49 height 17
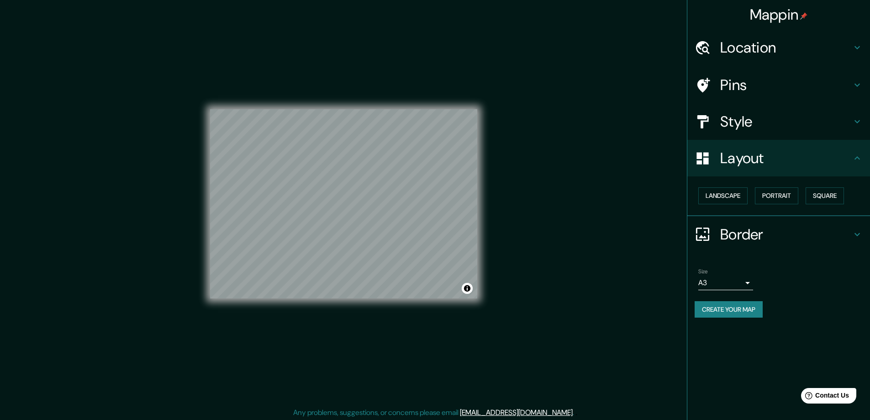
click at [770, 184] on div "Landscape Portrait Square" at bounding box center [781, 196] width 175 height 24
click at [775, 192] on button "Portrait" at bounding box center [776, 195] width 43 height 17
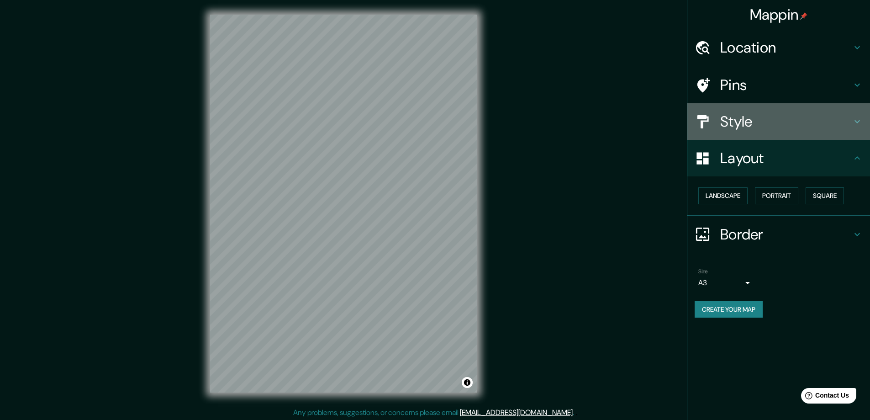
click at [753, 125] on h4 "Style" at bounding box center [785, 121] width 131 height 18
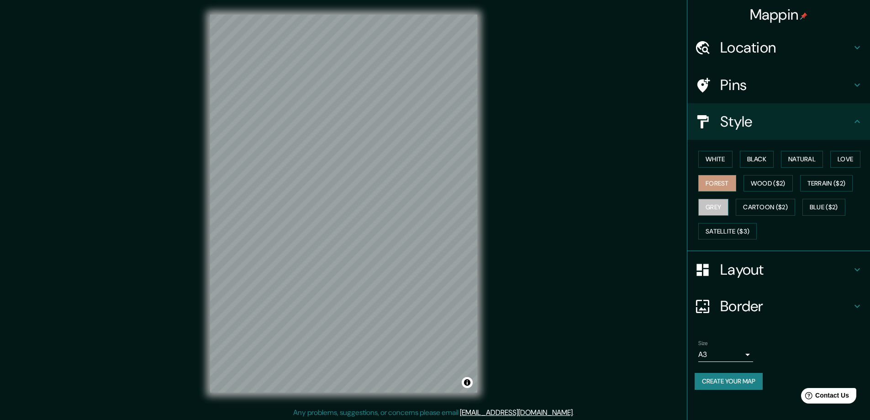
click at [713, 204] on button "Grey" at bounding box center [713, 207] width 30 height 17
click at [712, 184] on button "Forest" at bounding box center [717, 183] width 38 height 17
click at [720, 210] on button "Grey" at bounding box center [713, 207] width 30 height 17
click at [746, 212] on button "Cartoon ($2)" at bounding box center [765, 207] width 59 height 17
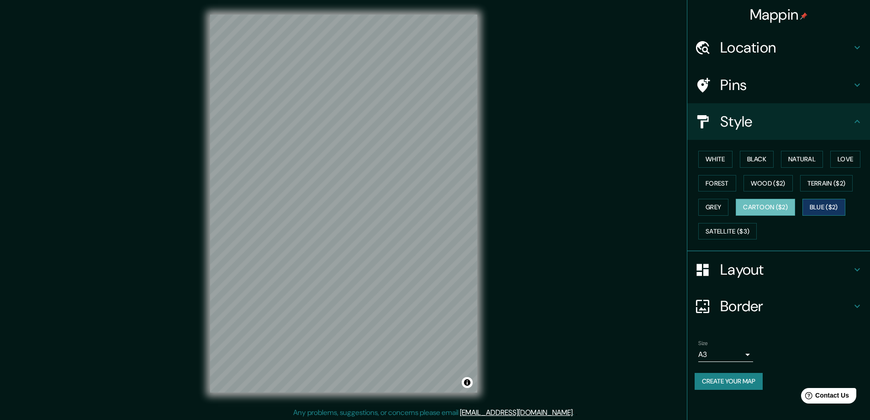
click at [815, 205] on button "Blue ($2)" at bounding box center [823, 207] width 43 height 17
click at [757, 206] on button "Cartoon ($2)" at bounding box center [765, 207] width 59 height 17
click at [742, 226] on button "Satellite ($3)" at bounding box center [727, 231] width 58 height 17
click at [767, 207] on button "Cartoon ($2)" at bounding box center [765, 207] width 59 height 17
click at [824, 203] on button "Blue ($2)" at bounding box center [823, 207] width 43 height 17
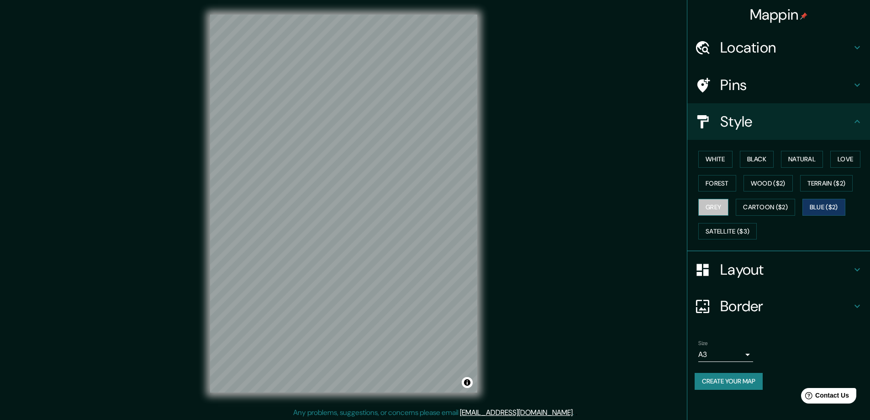
click at [716, 207] on button "Grey" at bounding box center [713, 207] width 30 height 17
click at [718, 183] on button "Forest" at bounding box center [717, 183] width 38 height 17
click at [817, 300] on h4 "Border" at bounding box center [785, 306] width 131 height 18
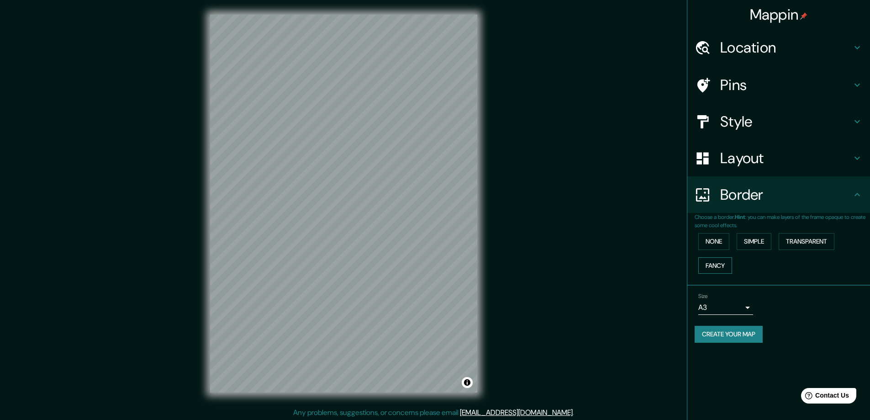
click at [722, 258] on button "Fancy" at bounding box center [715, 265] width 34 height 17
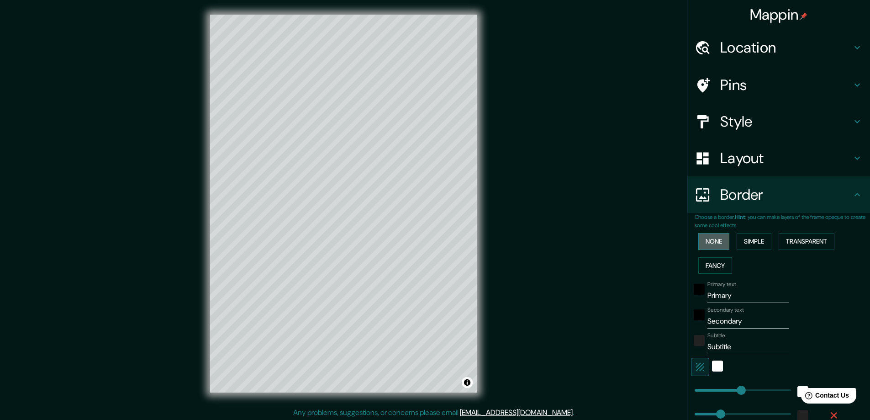
click at [716, 245] on button "None" at bounding box center [713, 241] width 31 height 17
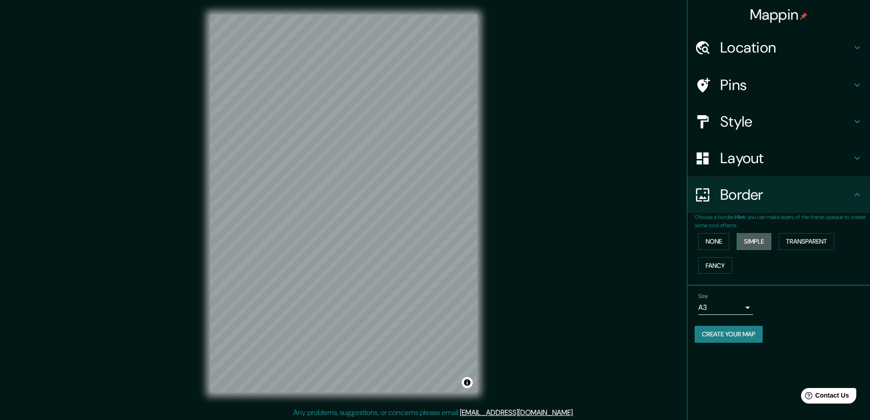
click at [747, 241] on button "Simple" at bounding box center [753, 241] width 35 height 17
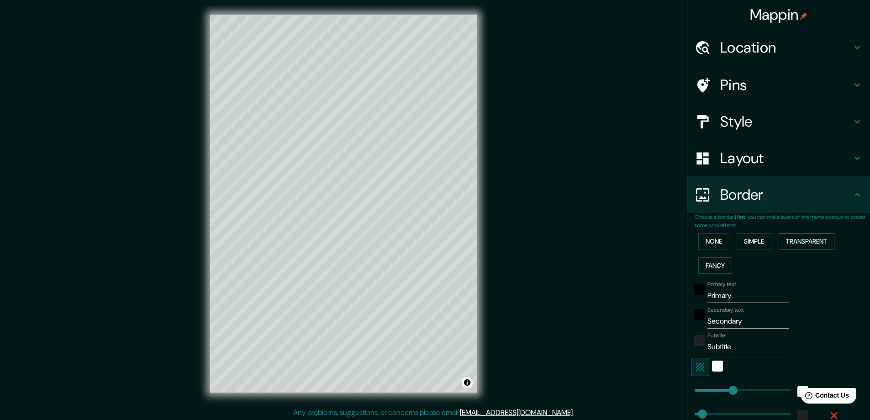
click at [789, 243] on button "Transparent" at bounding box center [806, 241] width 56 height 17
click at [740, 241] on button "Simple" at bounding box center [753, 241] width 35 height 17
click at [713, 244] on button "None" at bounding box center [713, 241] width 31 height 17
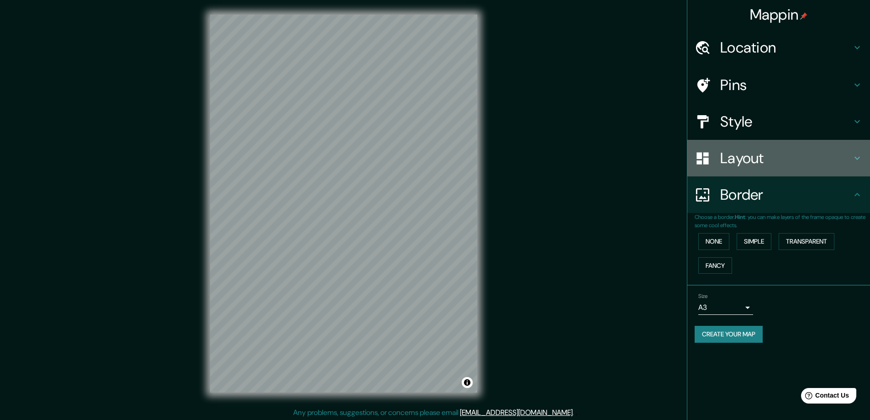
click at [768, 163] on h4 "Layout" at bounding box center [785, 158] width 131 height 18
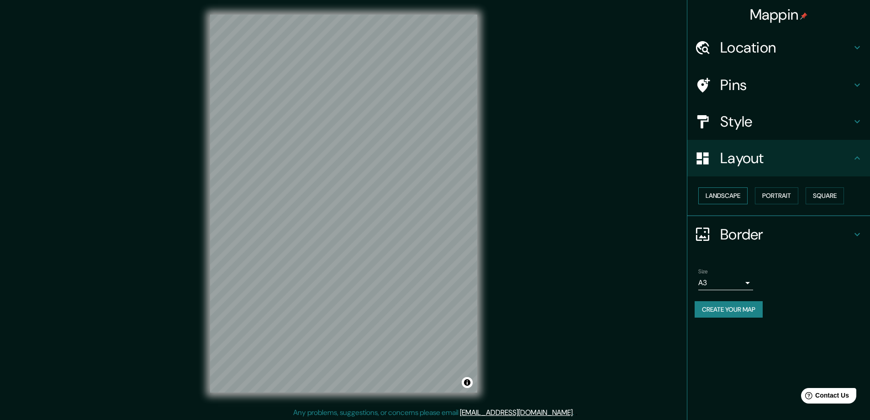
click at [739, 197] on button "Landscape" at bounding box center [722, 195] width 49 height 17
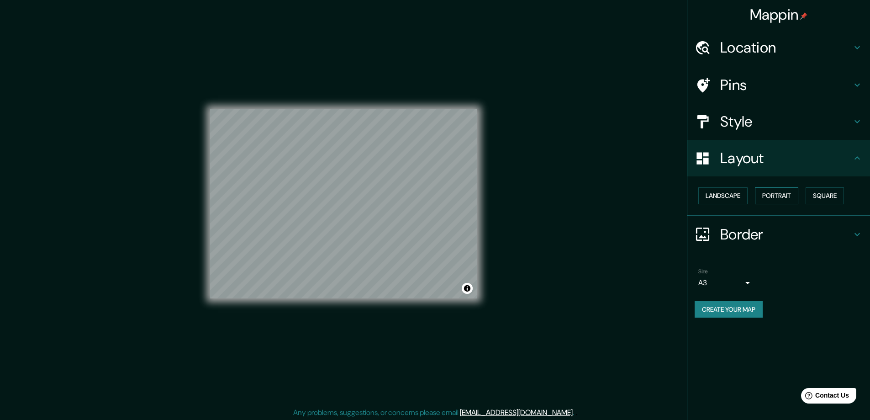
click at [783, 192] on button "Portrait" at bounding box center [776, 195] width 43 height 17
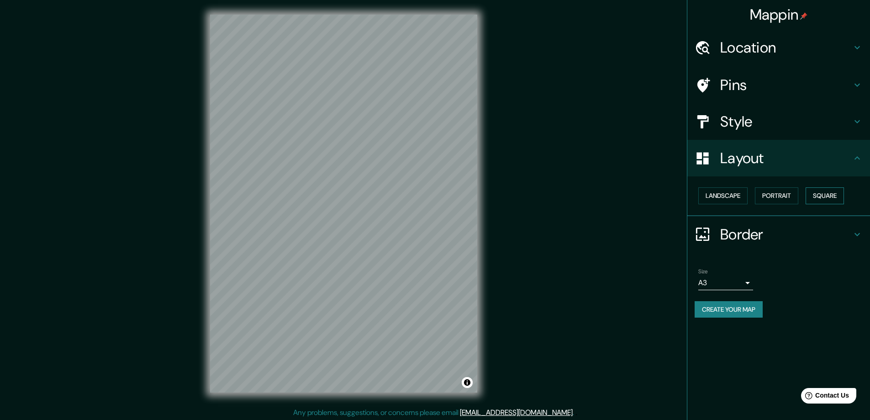
click at [841, 198] on button "Square" at bounding box center [824, 195] width 38 height 17
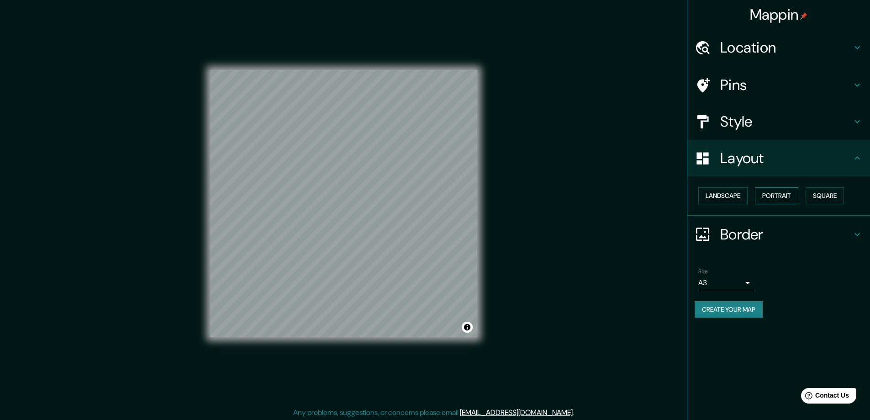
click at [787, 197] on button "Portrait" at bounding box center [776, 195] width 43 height 17
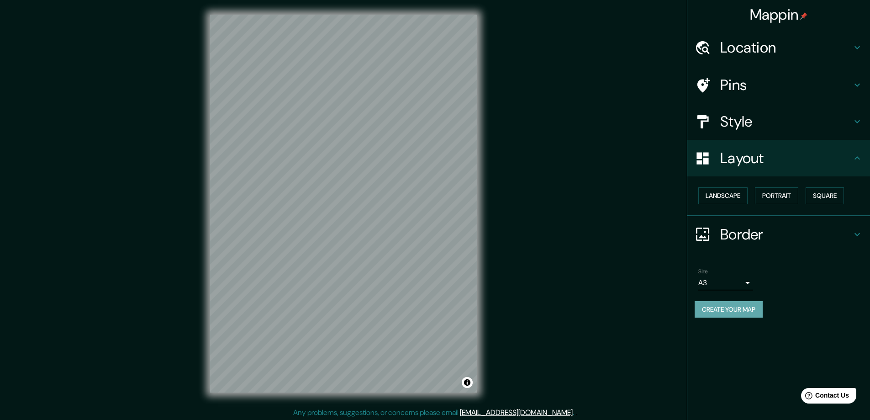
click at [757, 307] on button "Create your map" at bounding box center [728, 309] width 68 height 17
click at [712, 310] on button "Create your map" at bounding box center [728, 309] width 68 height 17
click at [753, 314] on button "Create your map" at bounding box center [728, 309] width 68 height 17
click at [752, 284] on body "Mappin Location Buenos Aires, Argentina Pins Style Layout Landscape Portrait Sq…" at bounding box center [435, 210] width 870 height 420
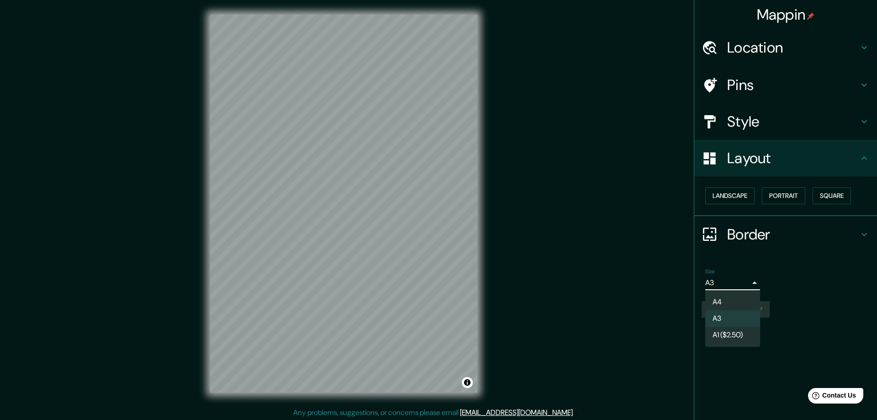
click at [726, 304] on li "A4" at bounding box center [732, 302] width 55 height 16
type input "single"
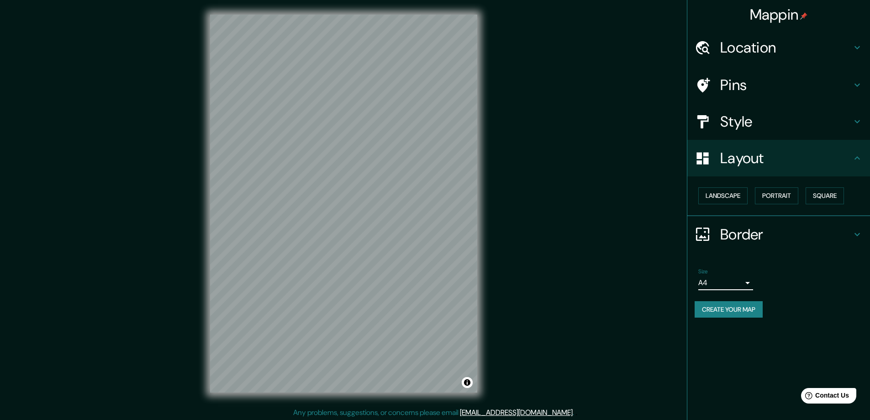
click at [739, 313] on button "Create your map" at bounding box center [728, 309] width 68 height 17
drag, startPoint x: 738, startPoint y: 192, endPoint x: 755, endPoint y: 239, distance: 50.2
click at [738, 192] on button "Landscape" at bounding box center [722, 195] width 49 height 17
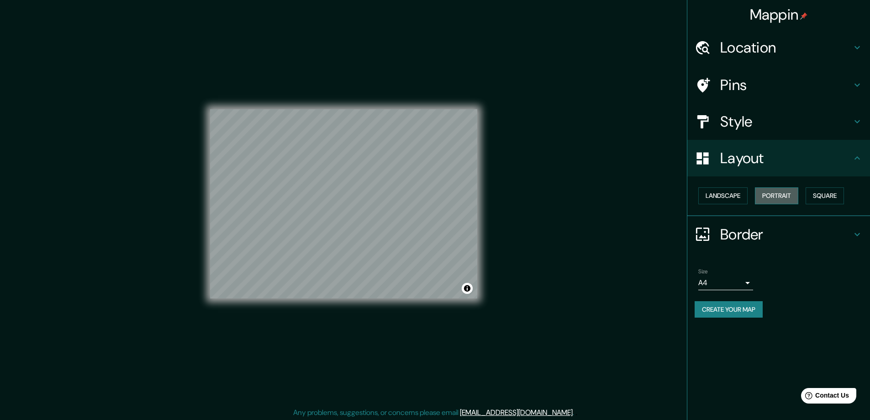
click at [767, 198] on button "Portrait" at bounding box center [776, 195] width 43 height 17
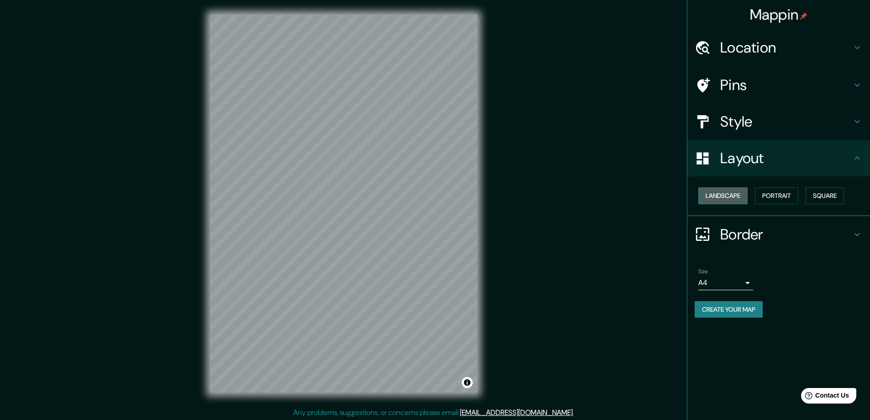
click at [740, 198] on button "Landscape" at bounding box center [722, 195] width 49 height 17
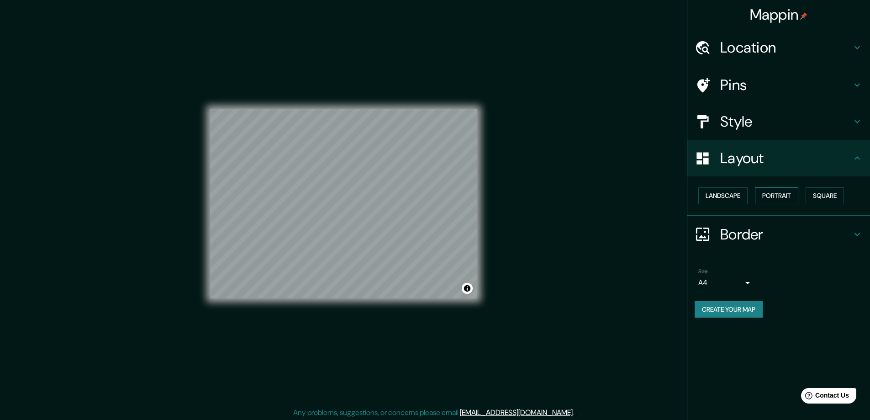
click at [767, 199] on button "Portrait" at bounding box center [776, 195] width 43 height 17
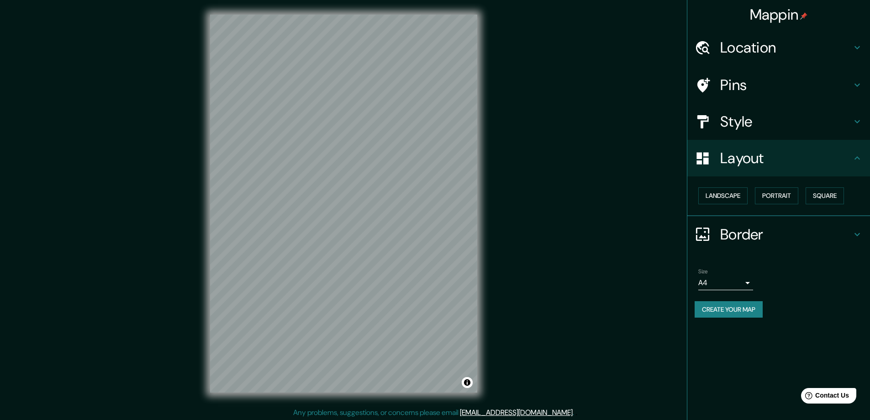
click at [754, 310] on button "Create your map" at bounding box center [728, 309] width 68 height 17
click at [717, 196] on button "Landscape" at bounding box center [722, 195] width 49 height 17
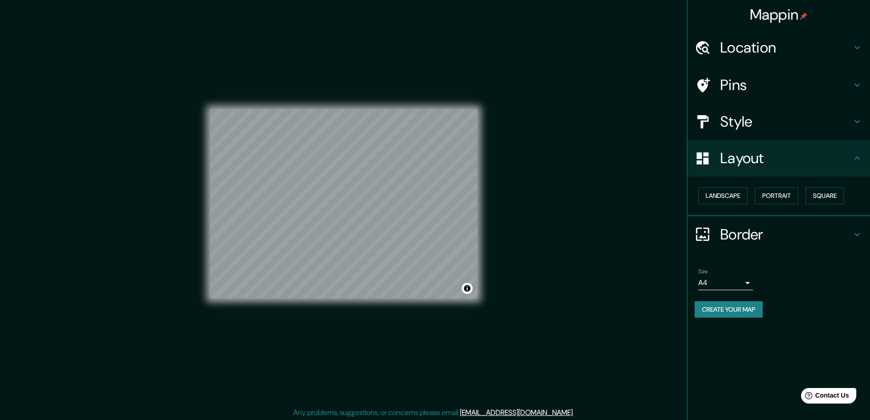
drag, startPoint x: 781, startPoint y: 195, endPoint x: 763, endPoint y: 265, distance: 72.0
click at [781, 195] on button "Portrait" at bounding box center [776, 195] width 43 height 17
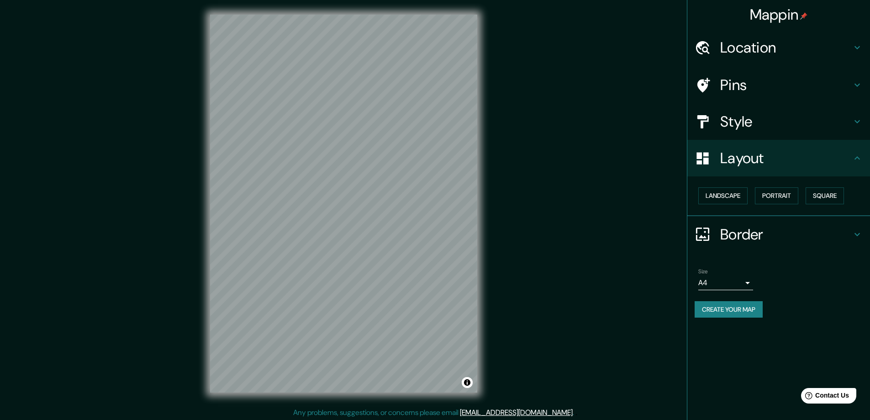
drag, startPoint x: 776, startPoint y: 121, endPoint x: 770, endPoint y: 131, distance: 12.1
click at [772, 127] on h4 "Style" at bounding box center [785, 121] width 131 height 18
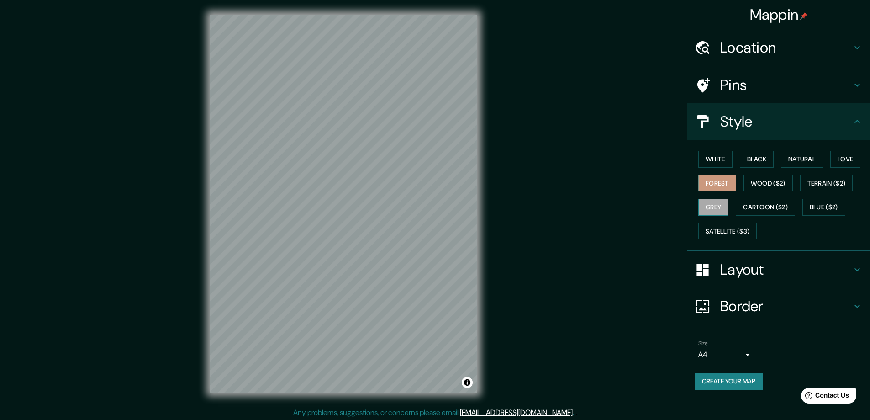
click at [716, 203] on button "Grey" at bounding box center [713, 207] width 30 height 17
click at [731, 181] on button "Forest" at bounding box center [717, 183] width 38 height 17
click at [716, 201] on button "Grey" at bounding box center [713, 207] width 30 height 17
click at [720, 182] on button "Forest" at bounding box center [717, 183] width 38 height 17
drag, startPoint x: 462, startPoint y: 205, endPoint x: 468, endPoint y: 198, distance: 8.9
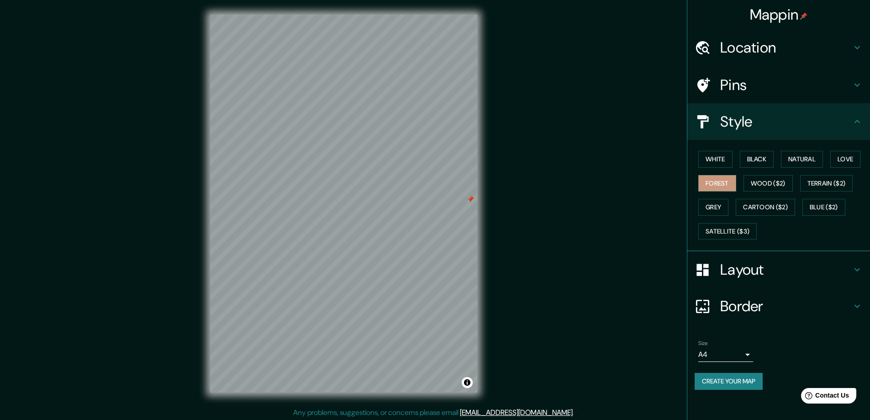
click at [468, 198] on div at bounding box center [470, 198] width 7 height 7
click at [742, 265] on h4 "Layout" at bounding box center [785, 269] width 131 height 18
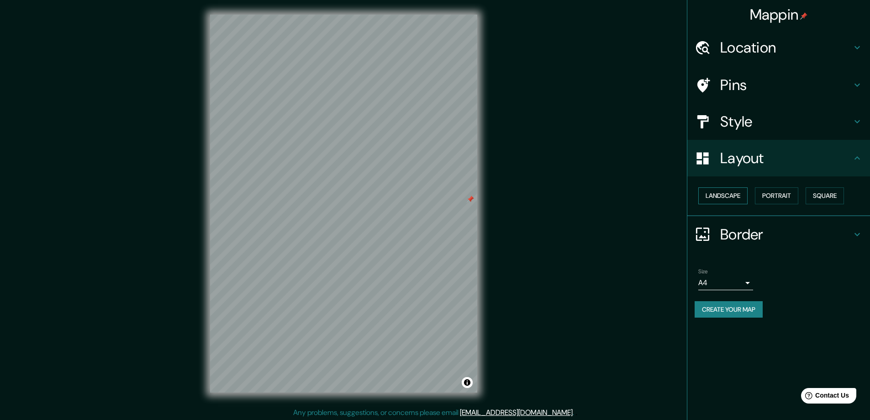
click at [722, 196] on button "Landscape" at bounding box center [722, 195] width 49 height 17
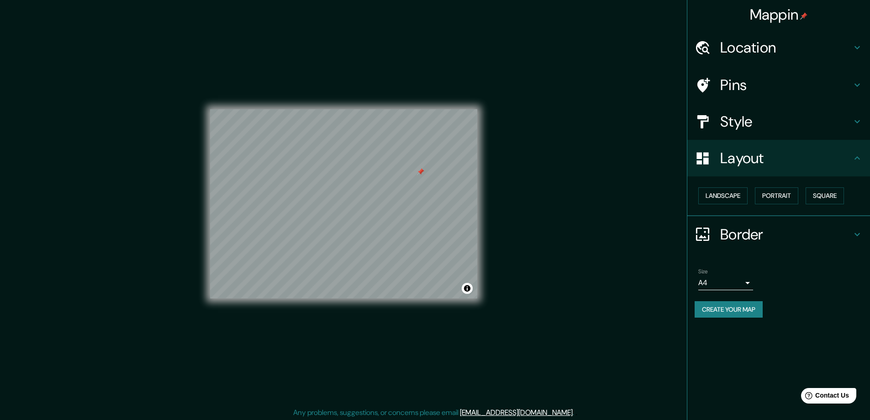
click at [735, 124] on h4 "Style" at bounding box center [785, 121] width 131 height 18
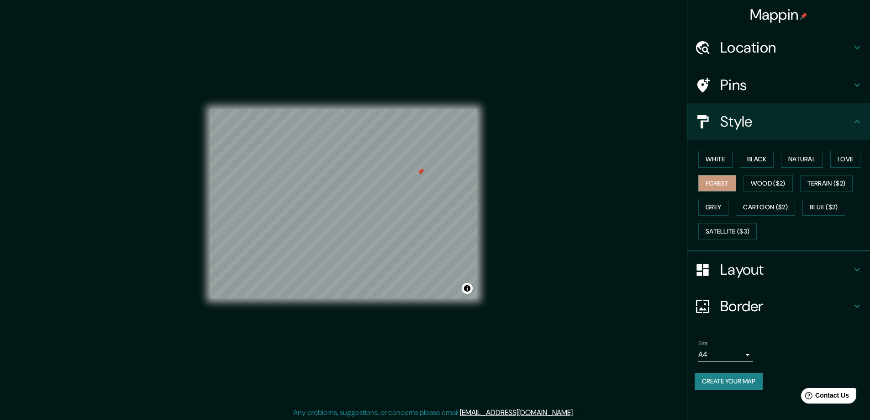
click at [696, 208] on div "White Black Natural Love Forest Wood ($2) Terrain ($2) Grey Cartoon ($2) Blue (…" at bounding box center [781, 195] width 175 height 96
click at [707, 207] on button "Grey" at bounding box center [713, 207] width 30 height 17
click at [706, 180] on button "Forest" at bounding box center [717, 183] width 38 height 17
click at [745, 379] on button "Create your map" at bounding box center [728, 381] width 68 height 17
click at [767, 52] on h4 "Location" at bounding box center [785, 47] width 131 height 18
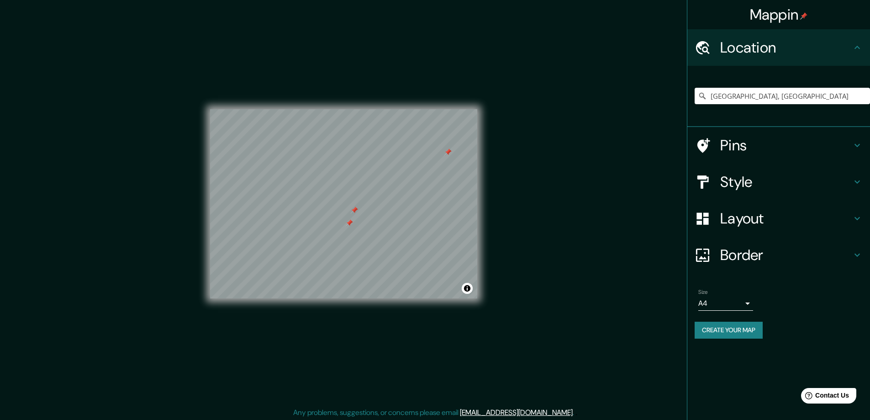
click at [607, 311] on div "Mappin Location Buenos Aires, Argentina Pins Style Layout Border Choose a borde…" at bounding box center [435, 210] width 870 height 421
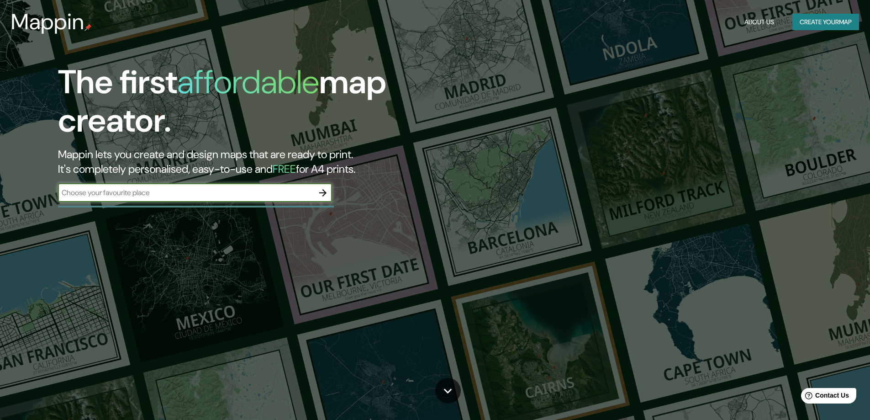
click at [756, 21] on button "About Us" at bounding box center [759, 22] width 37 height 17
click at [299, 190] on input "text" at bounding box center [186, 192] width 256 height 11
click at [325, 191] on icon "button" at bounding box center [322, 192] width 7 height 7
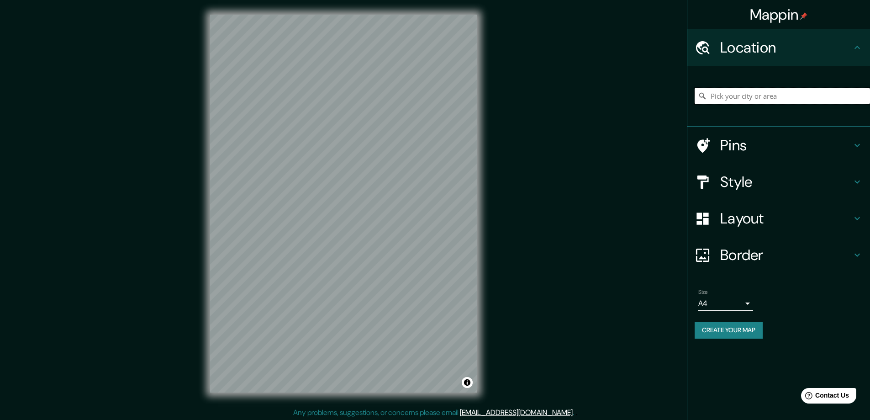
click at [801, 98] on input "Pick your city or area" at bounding box center [781, 96] width 175 height 16
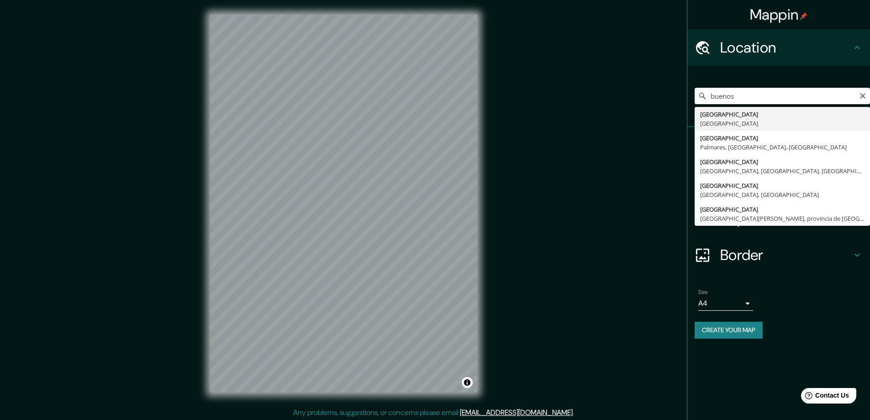
type input "[GEOGRAPHIC_DATA], [GEOGRAPHIC_DATA]"
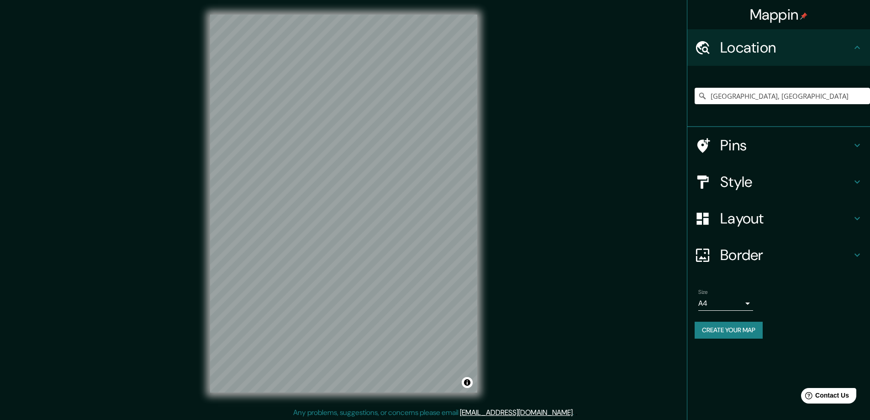
click at [742, 180] on h4 "Style" at bounding box center [785, 182] width 131 height 18
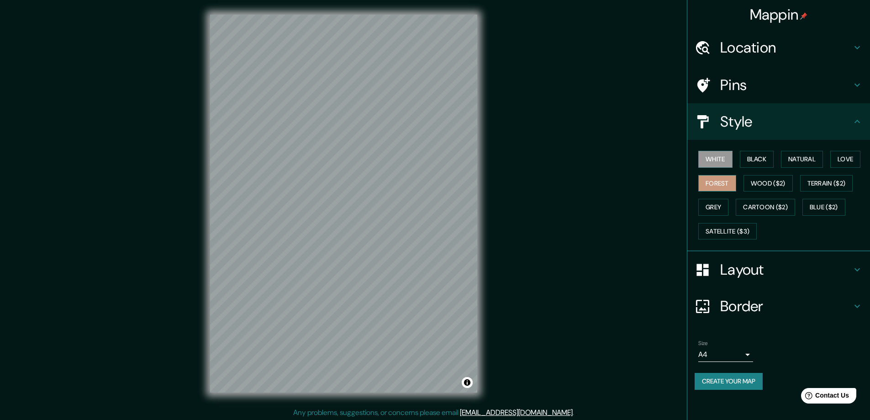
click at [720, 181] on button "Forest" at bounding box center [717, 183] width 38 height 17
click at [757, 267] on h4 "Layout" at bounding box center [785, 269] width 131 height 18
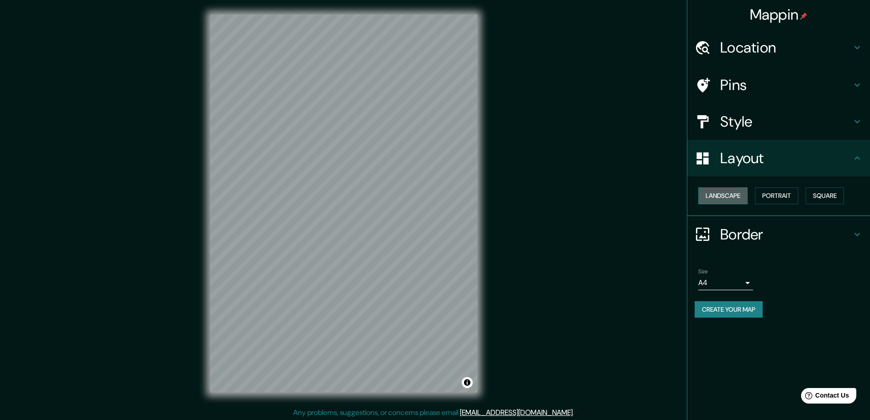
click at [727, 194] on button "Landscape" at bounding box center [722, 195] width 49 height 17
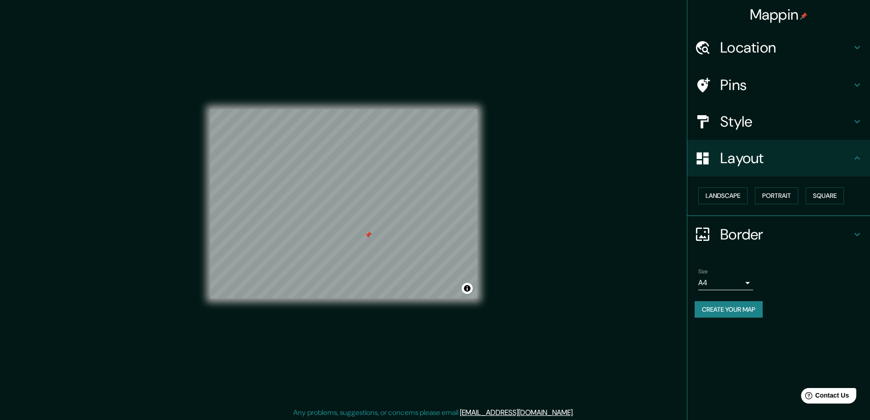
click at [727, 310] on button "Create your map" at bounding box center [728, 309] width 68 height 17
click at [468, 288] on button "Toggle attribution" at bounding box center [467, 288] width 11 height 11
